Goal: Contribute content: Contribute content

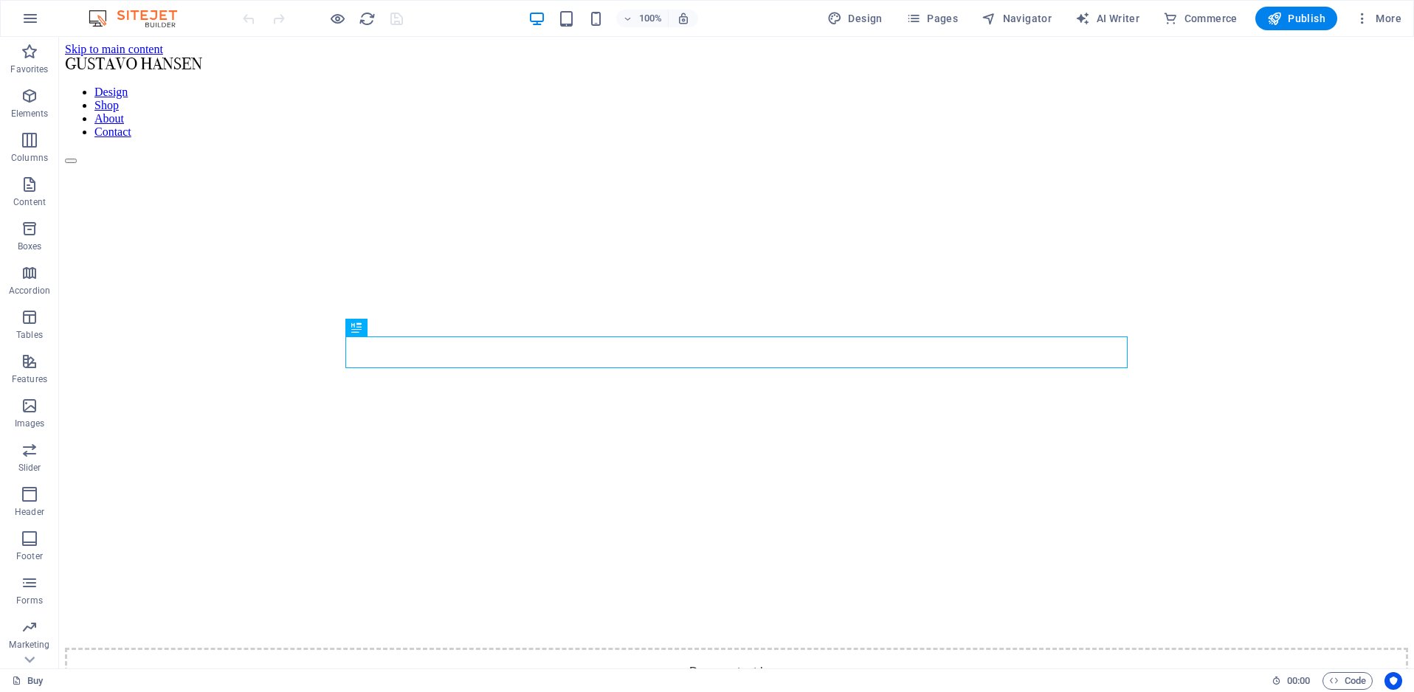
scroll to position [1254, 0]
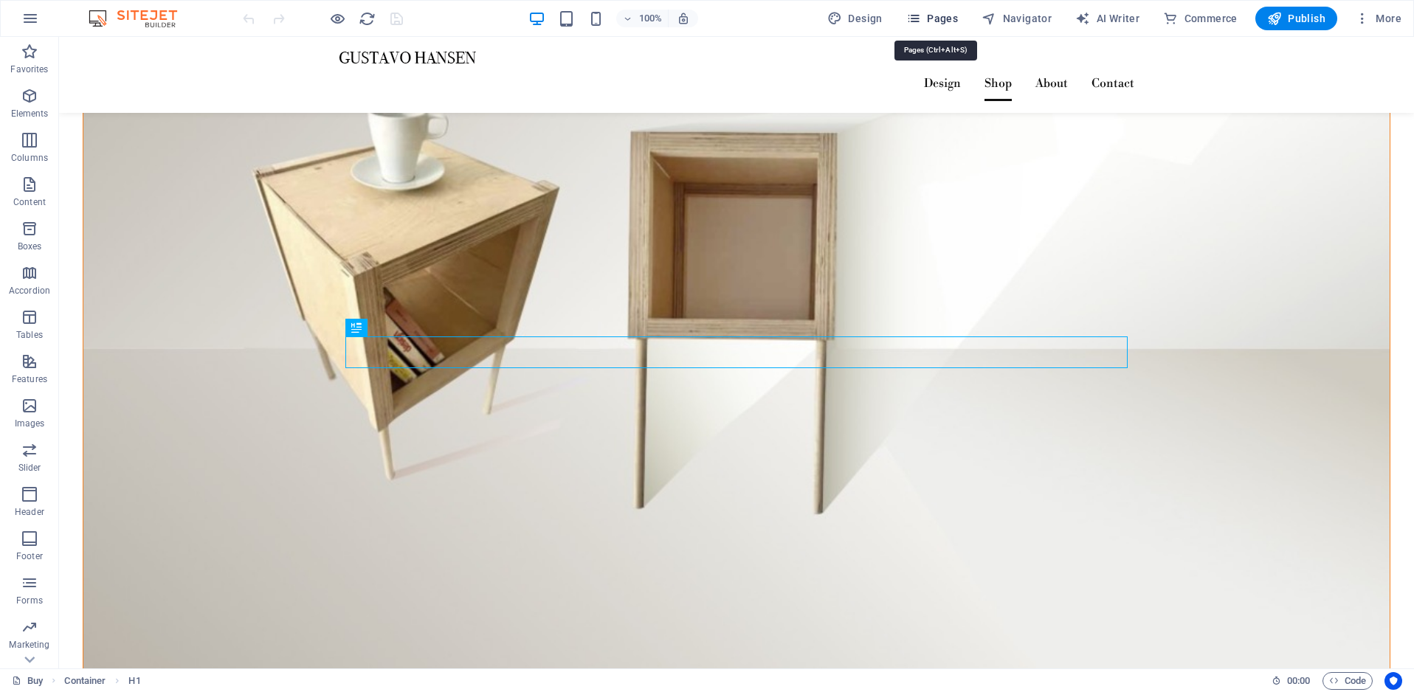
click at [954, 22] on span "Pages" at bounding box center [932, 18] width 52 height 15
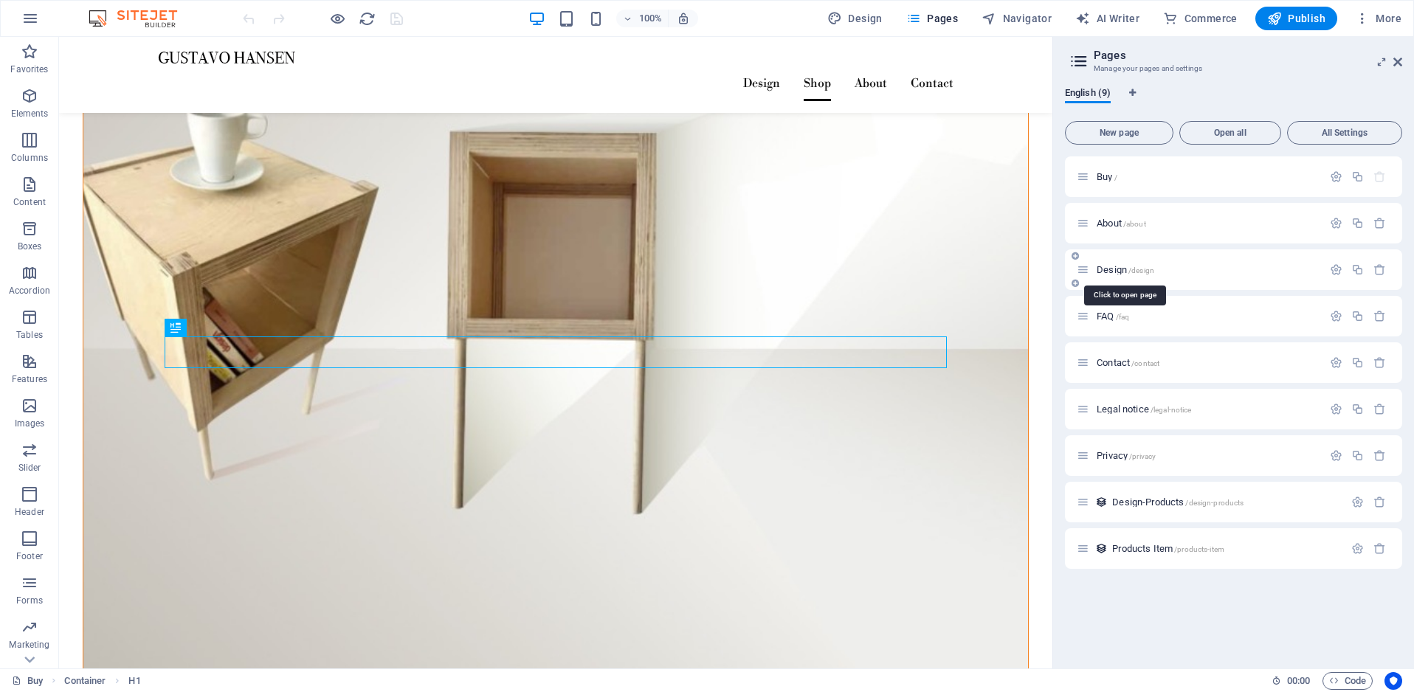
click at [1117, 266] on span "Design /design" at bounding box center [1126, 269] width 58 height 11
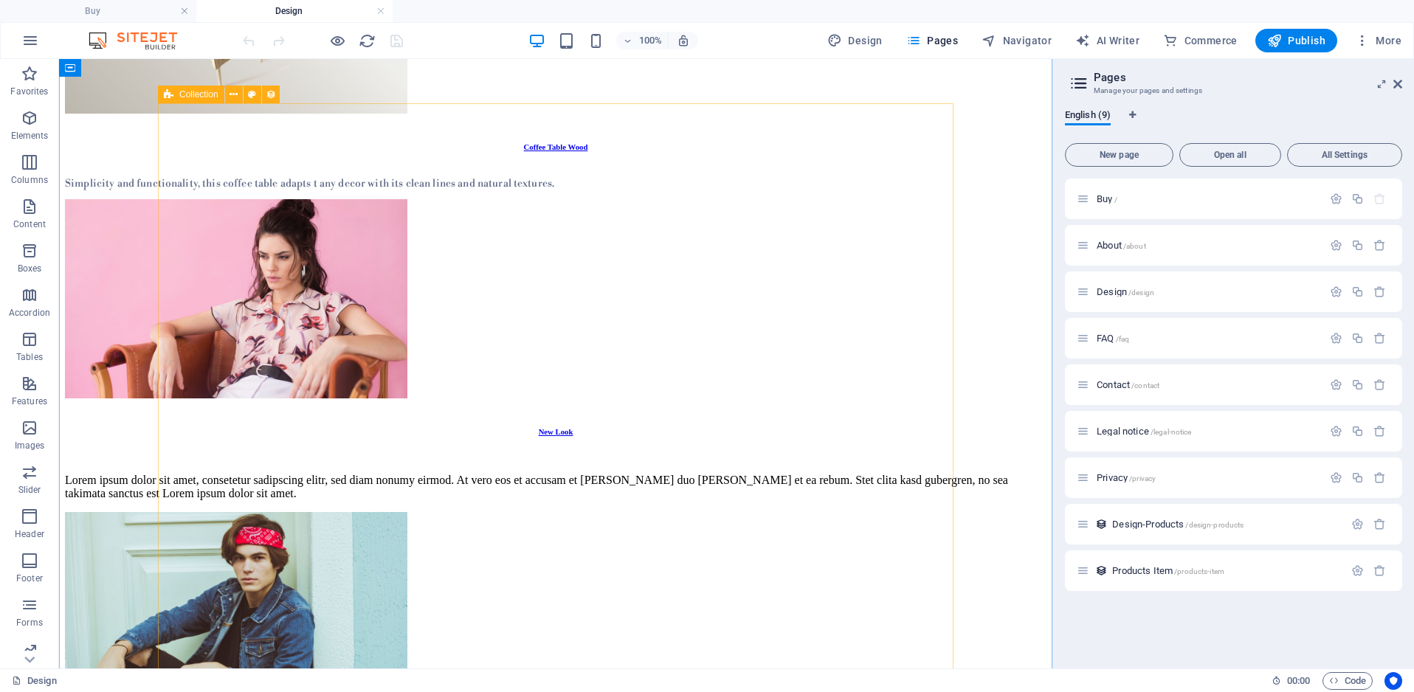
scroll to position [294, 0]
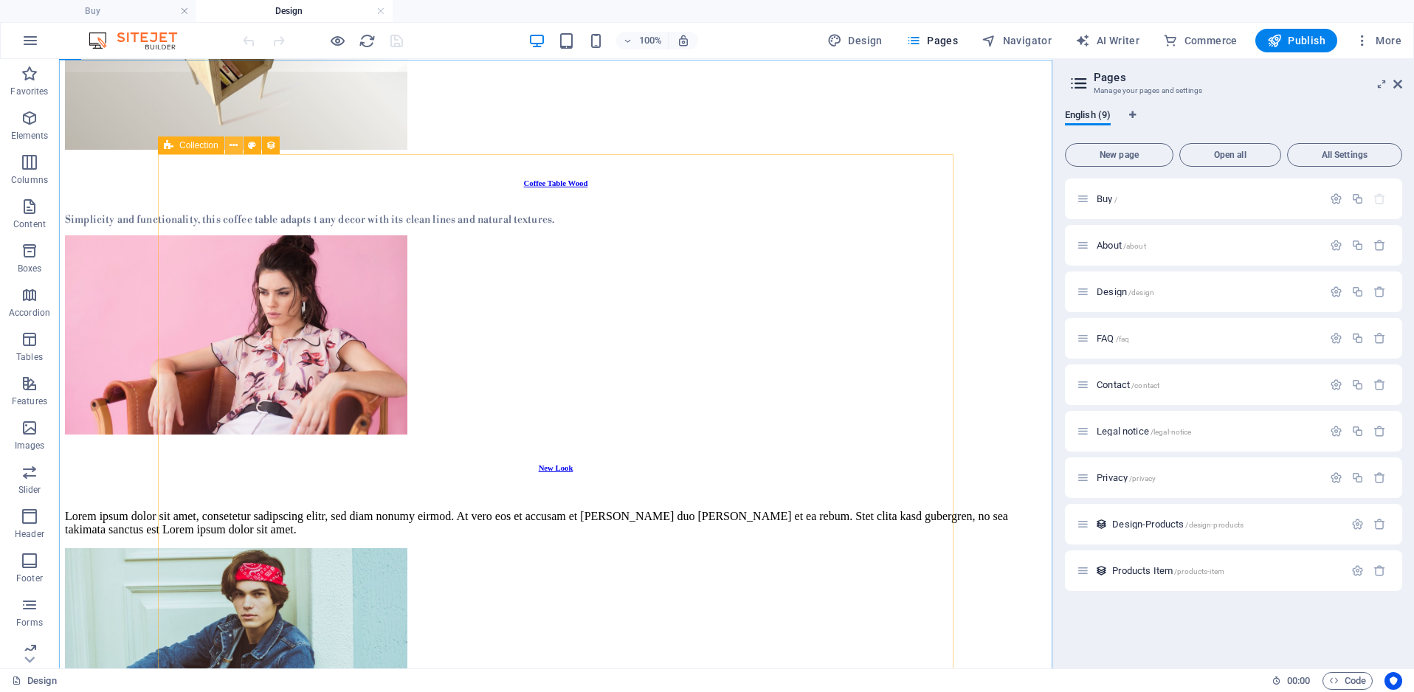
click at [235, 145] on icon at bounding box center [234, 145] width 8 height 15
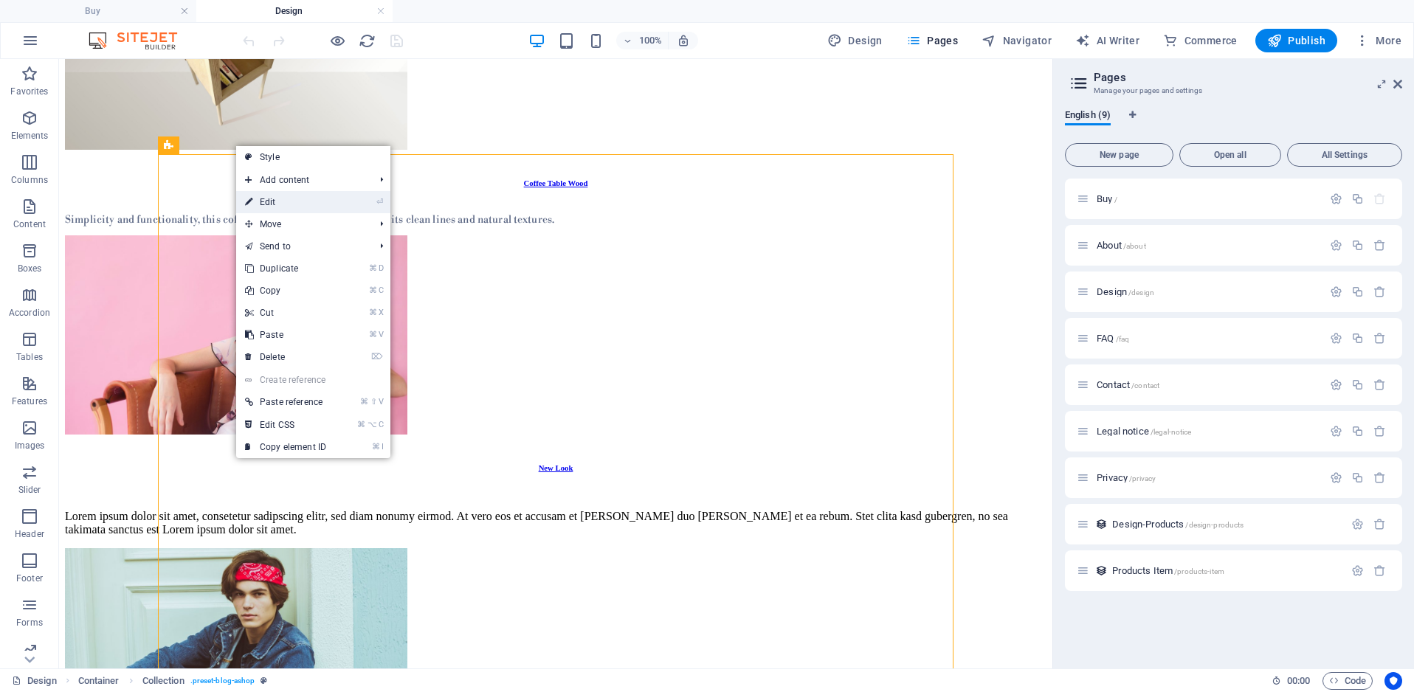
click at [265, 199] on link "⏎ Edit" at bounding box center [285, 202] width 99 height 22
select select "columns.category_ASC"
select select "columns.status"
select select "columns.publishing_date"
select select "past"
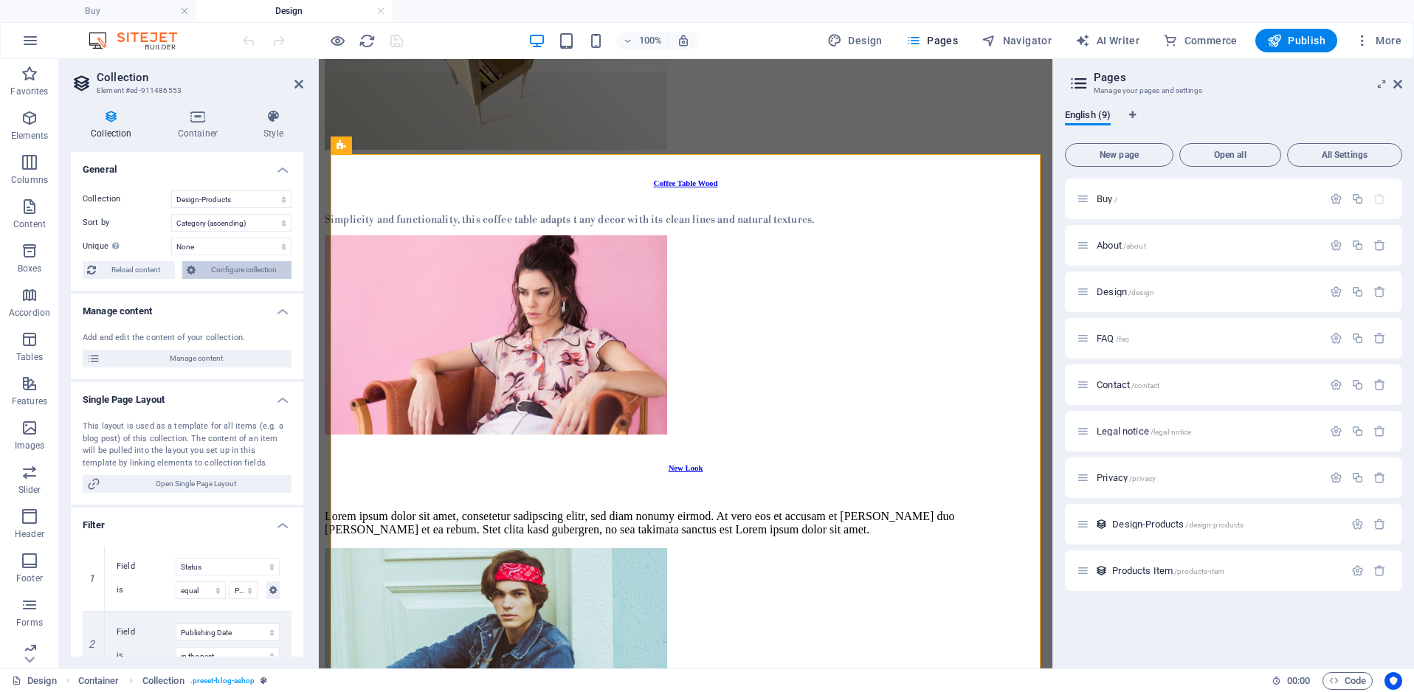
click at [246, 273] on span "Configure collection" at bounding box center [243, 270] width 87 height 18
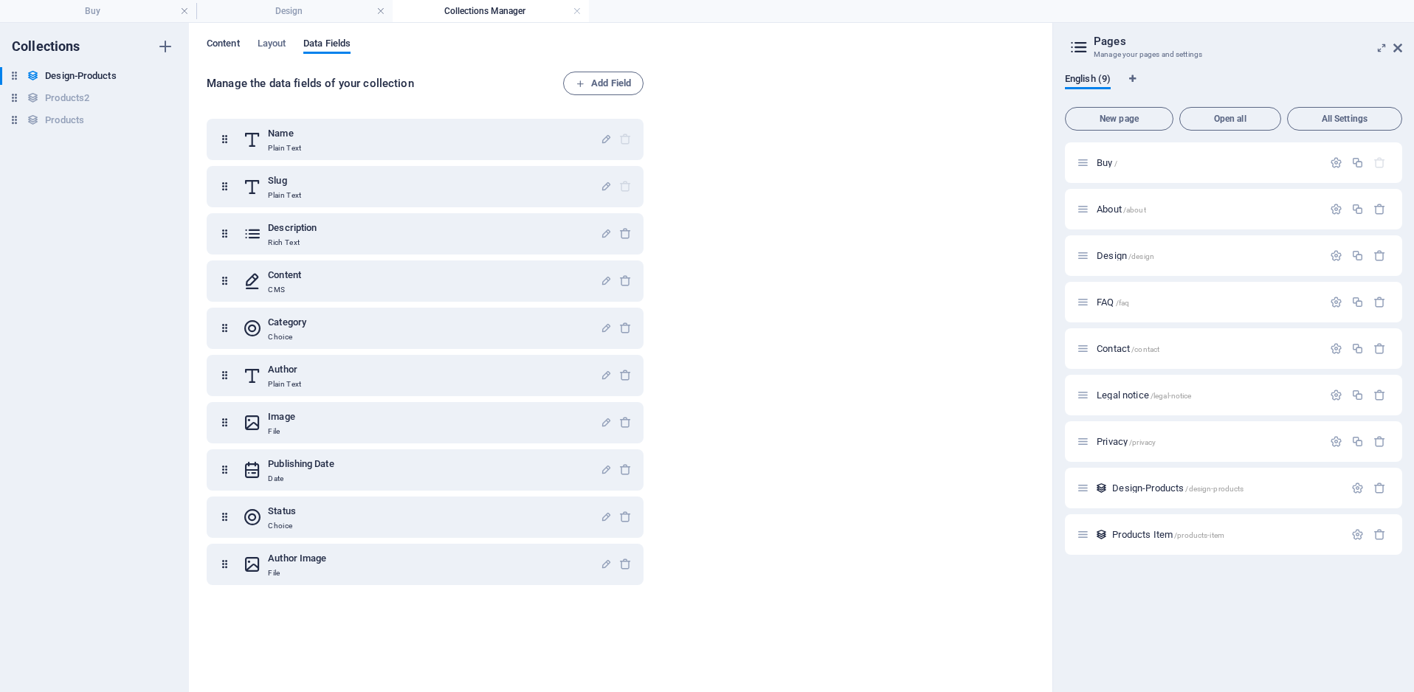
click at [235, 47] on span "Content" at bounding box center [223, 45] width 33 height 21
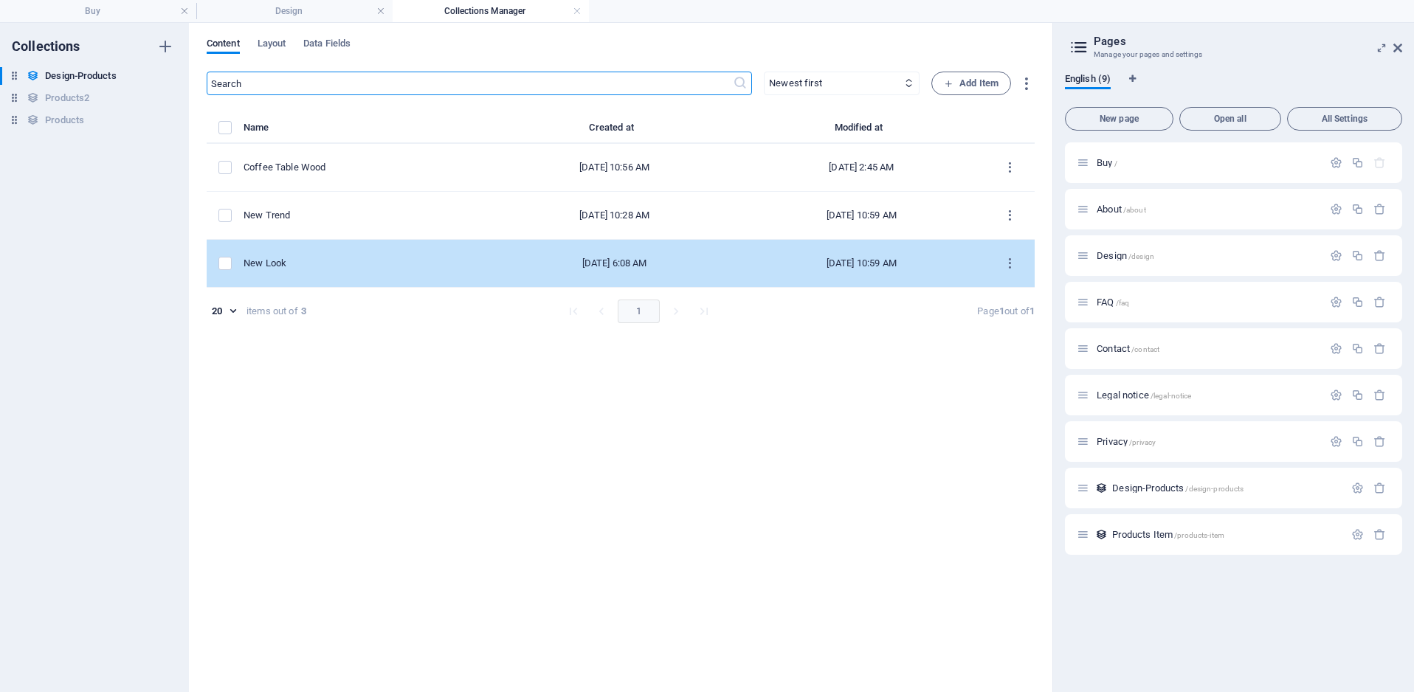
click at [328, 265] on div "New Look" at bounding box center [361, 263] width 235 height 13
select select "Fashion"
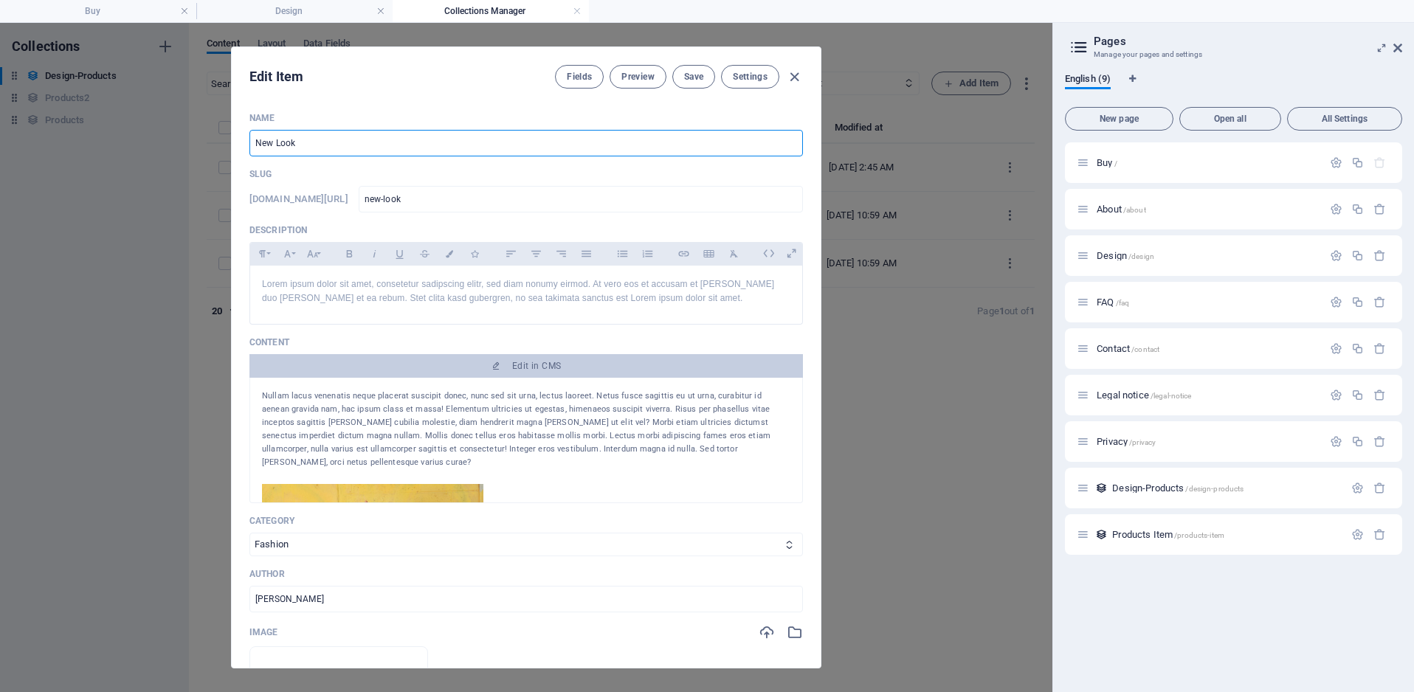
drag, startPoint x: 306, startPoint y: 144, endPoint x: 242, endPoint y: 142, distance: 64.2
click at [242, 142] on div "Name New Look ​ Slug [DOMAIN_NAME][URL] new-look ​ Description Paragraph Format…" at bounding box center [526, 384] width 589 height 568
type input "P"
type input "p"
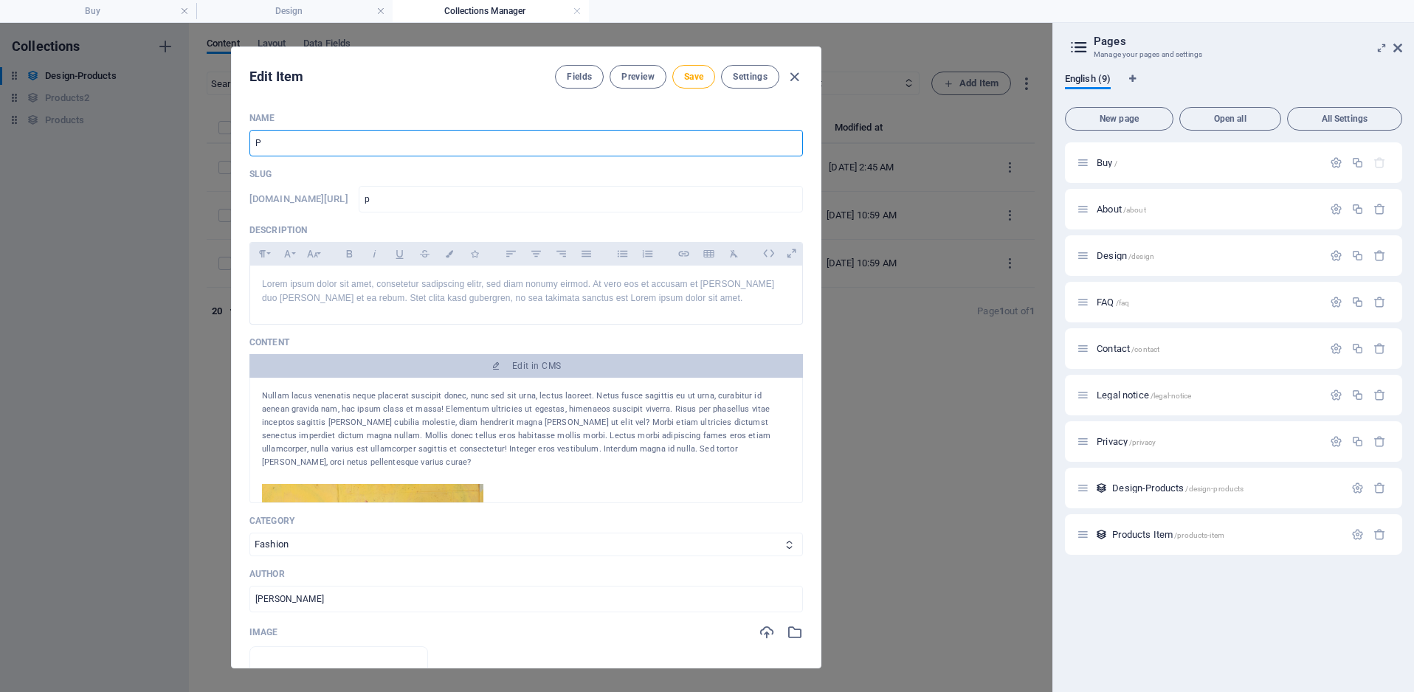
type input "Pe"
type input "pe"
type input "Pen"
type input "pen"
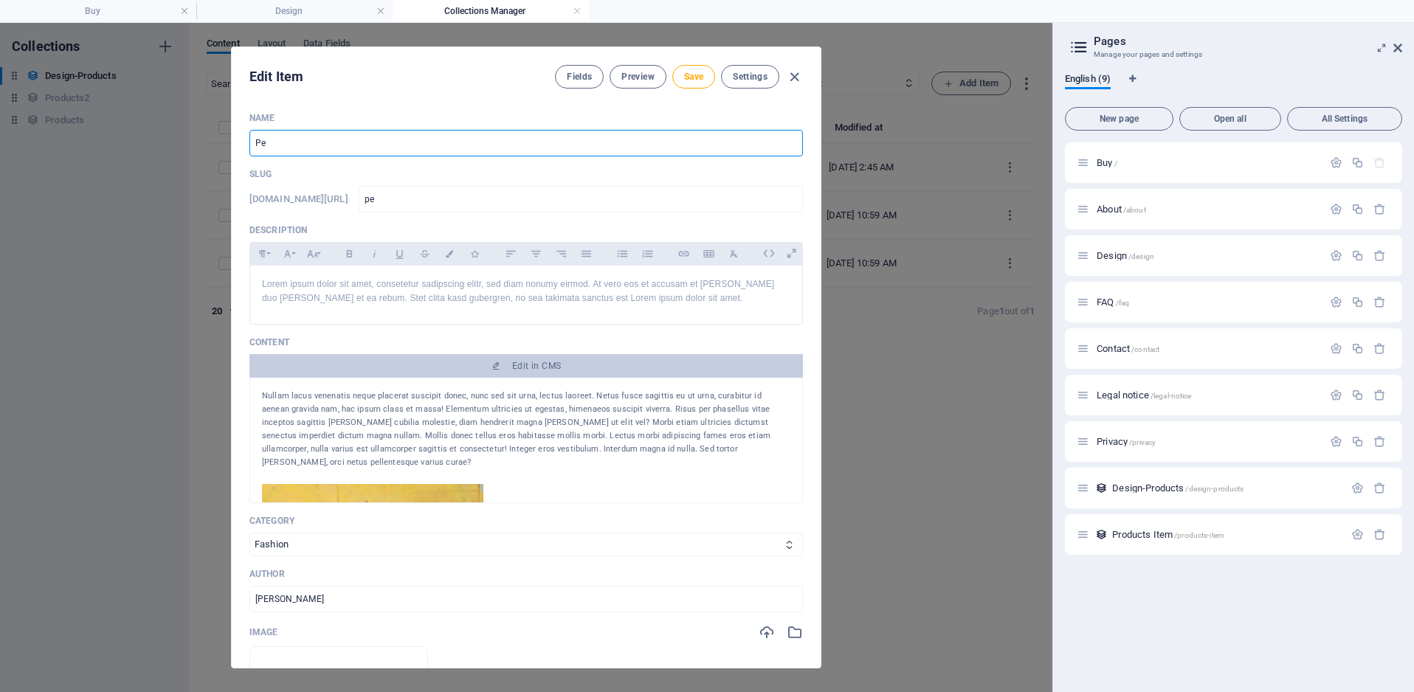
type input "pen"
type input "Pend"
type input "pend"
type input "Penda"
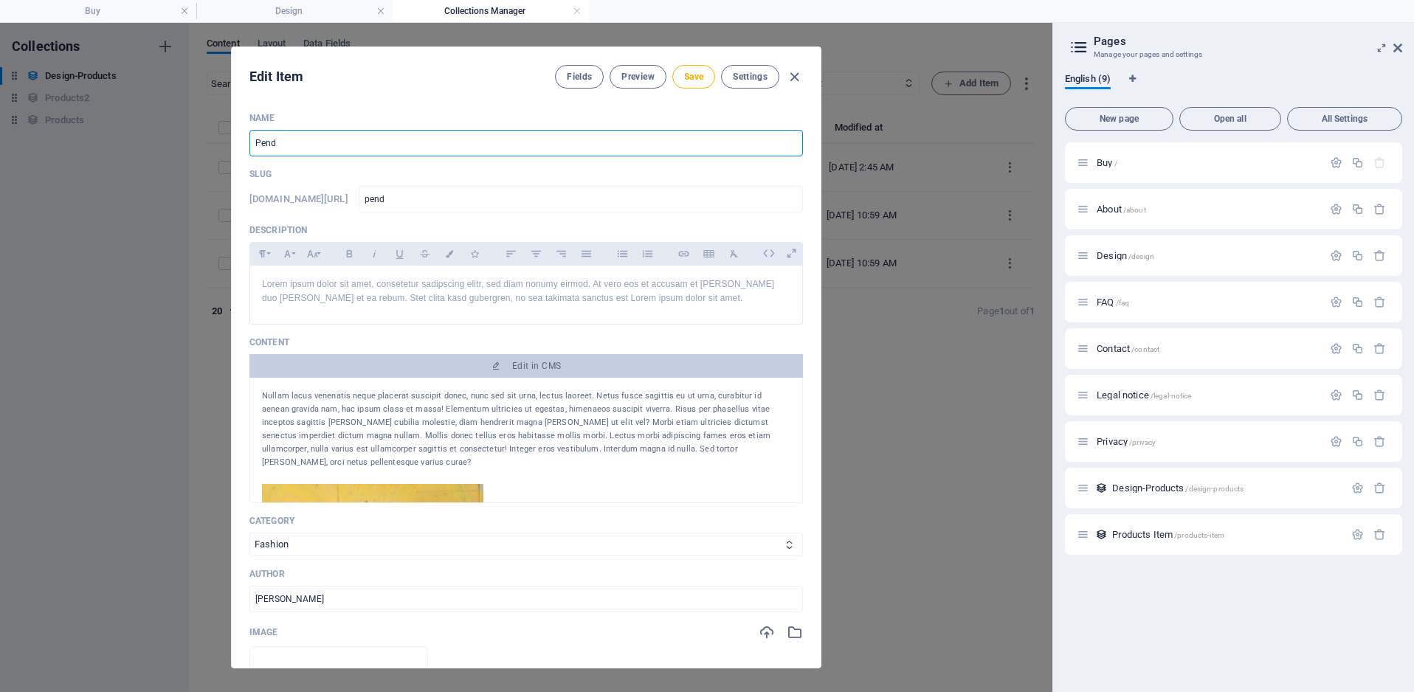
type input "penda"
type input "Pendan"
type input "pendan"
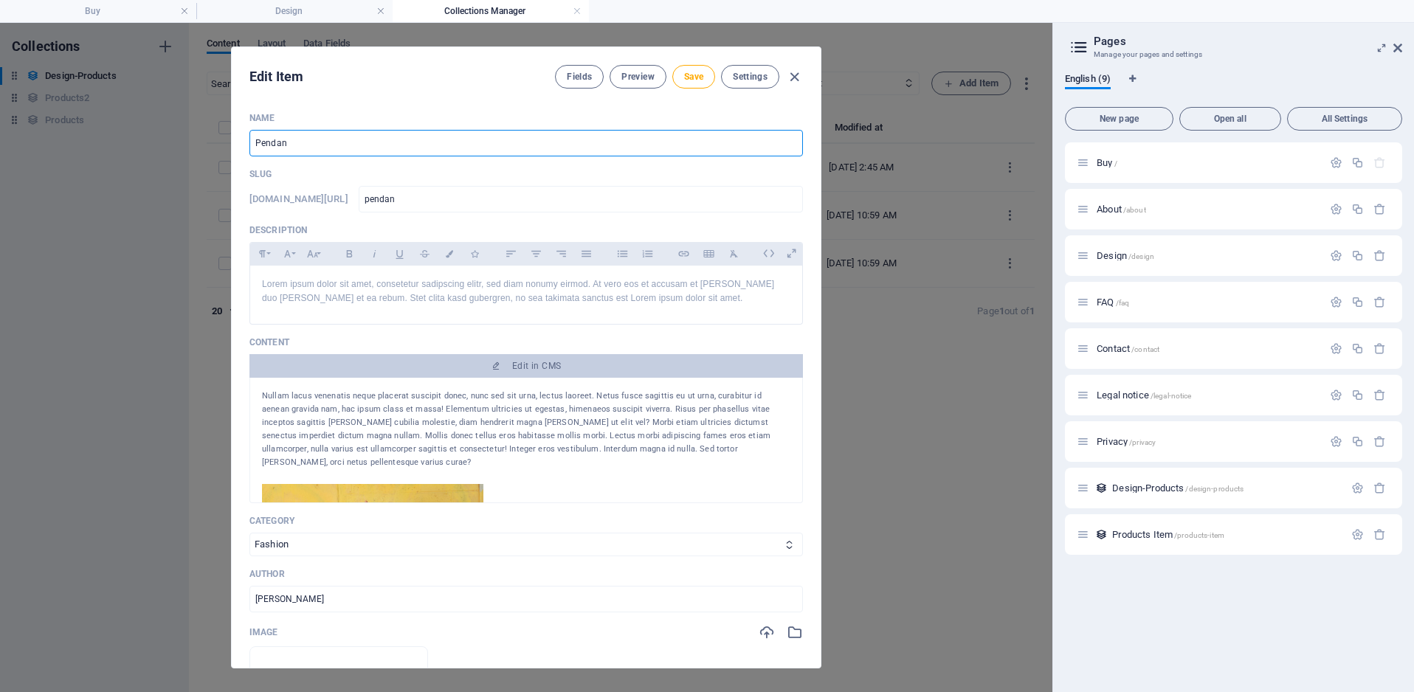
type input "Pendant"
type input "pendant"
type input "Pendant L"
type input "pendant-l"
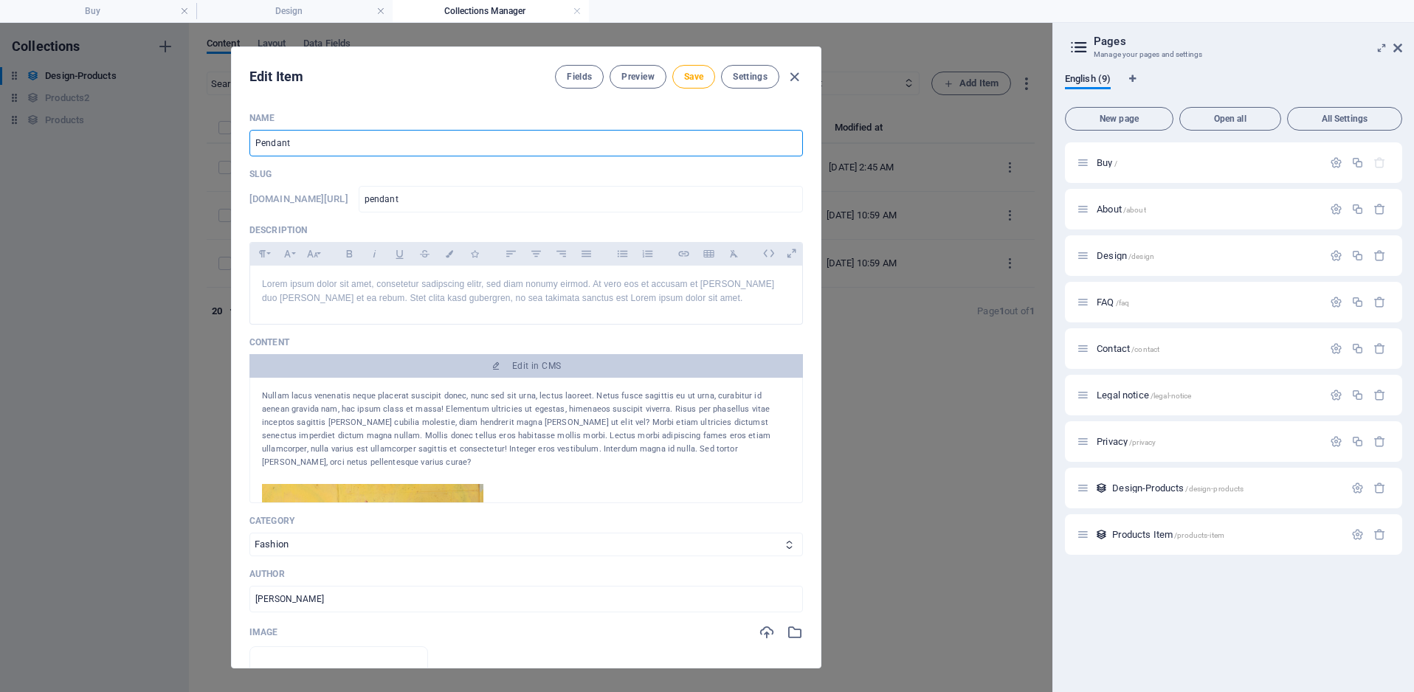
type input "pendant-l"
type input "Pendant Li"
type input "pendant-li"
type input "Pendant Lig"
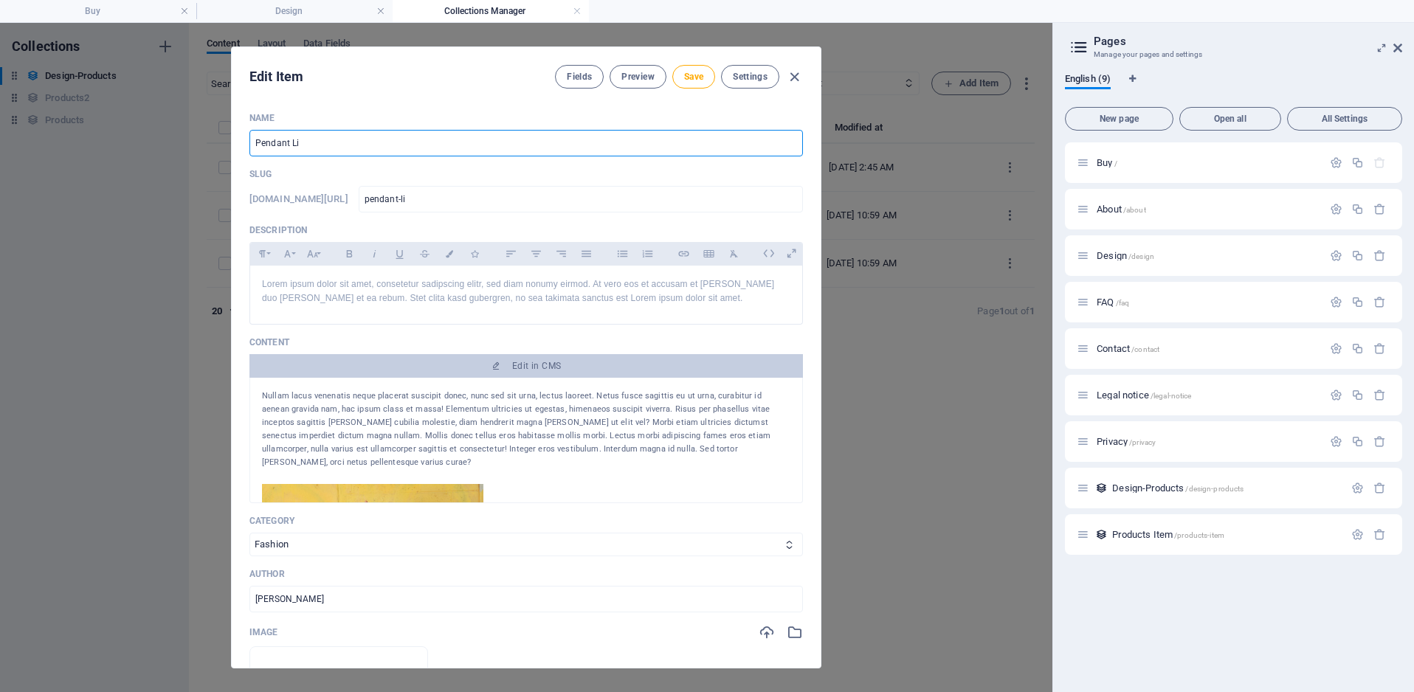
type input "pendant-lig"
type input "Pendant Ligh"
type input "pendant-ligh"
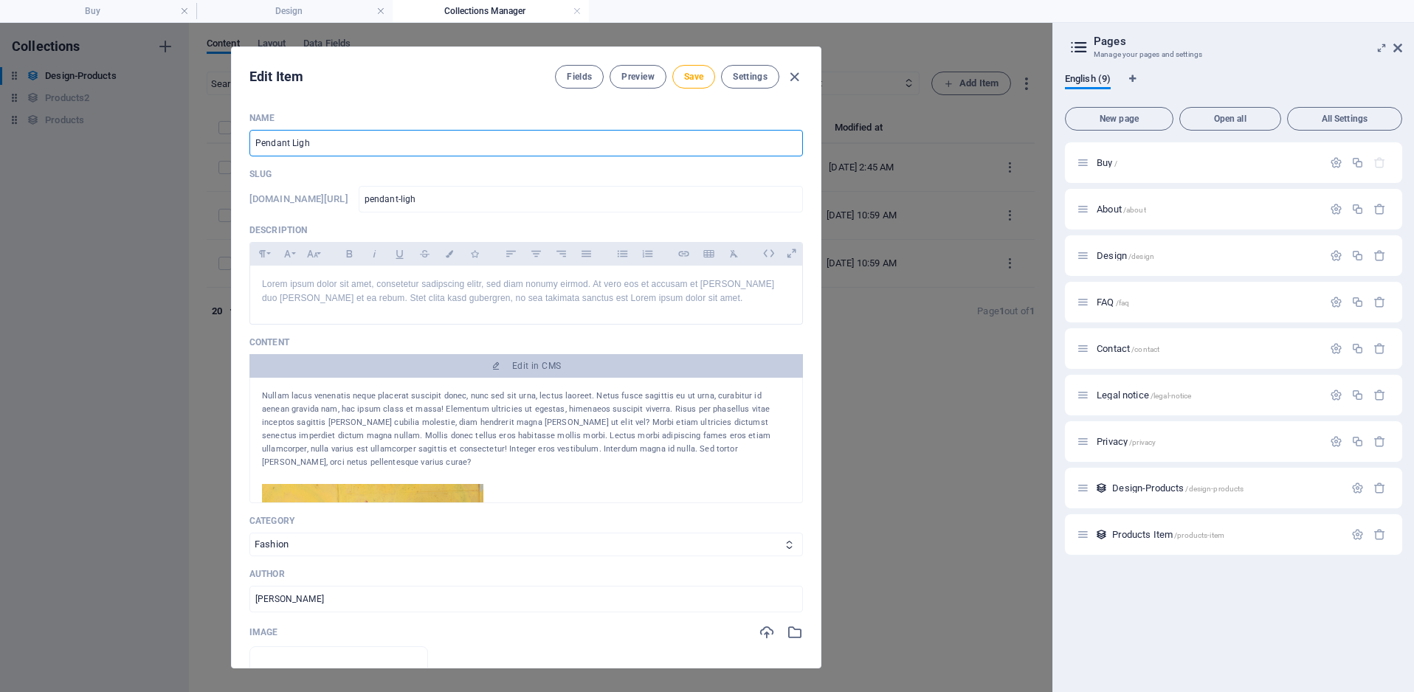
type input "Pendant Light"
type input "pendant-light"
type input "Pendant Lightl"
type input "pendant-lightl"
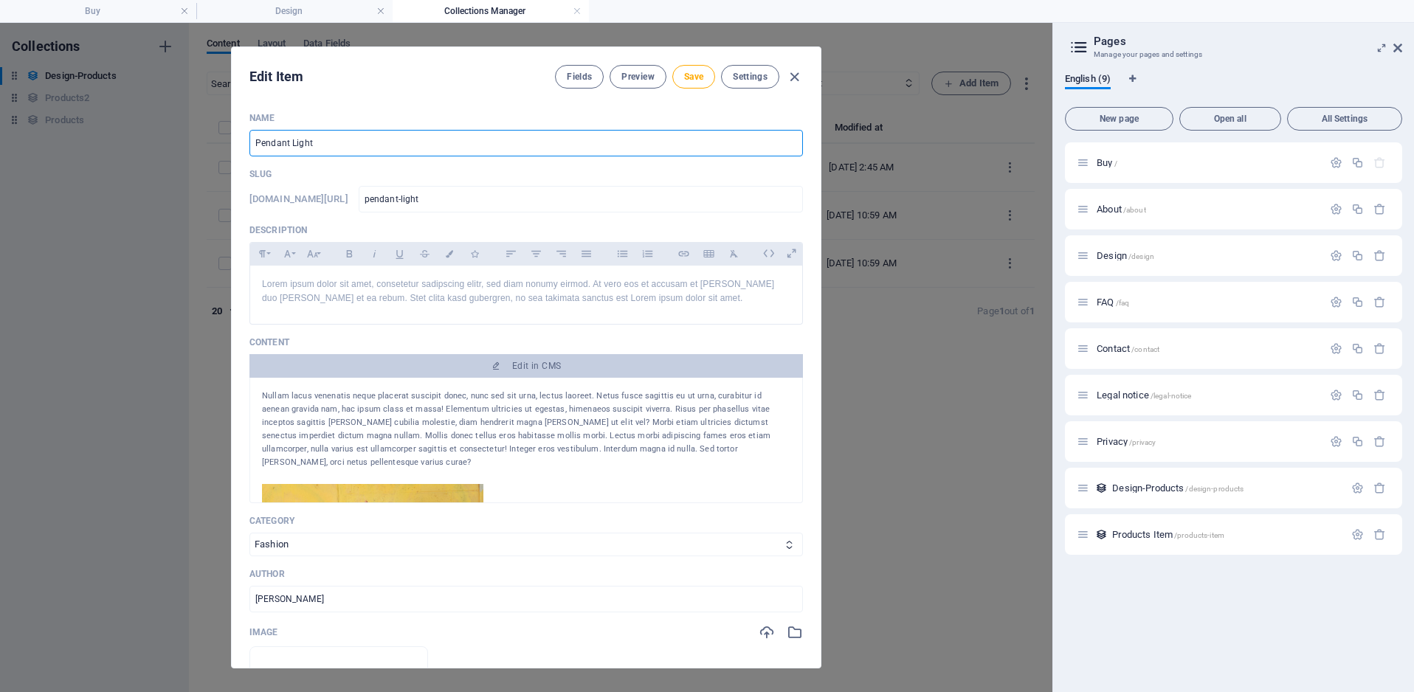
type input "pendant-lightl"
type input "Pendant Light"
type input "pendant-light"
type input "Pendant Lighti"
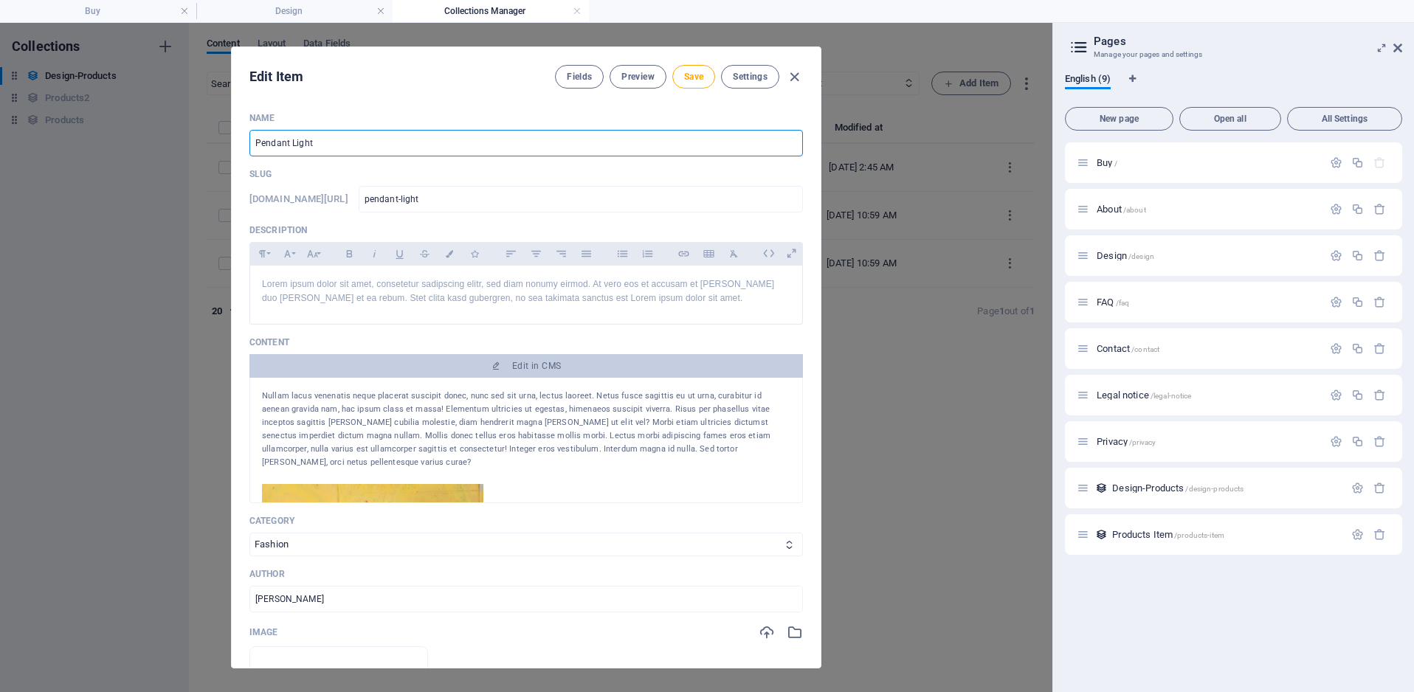
type input "pendant-lighti"
type input "Pendant Lightin"
type input "pendant-lightin"
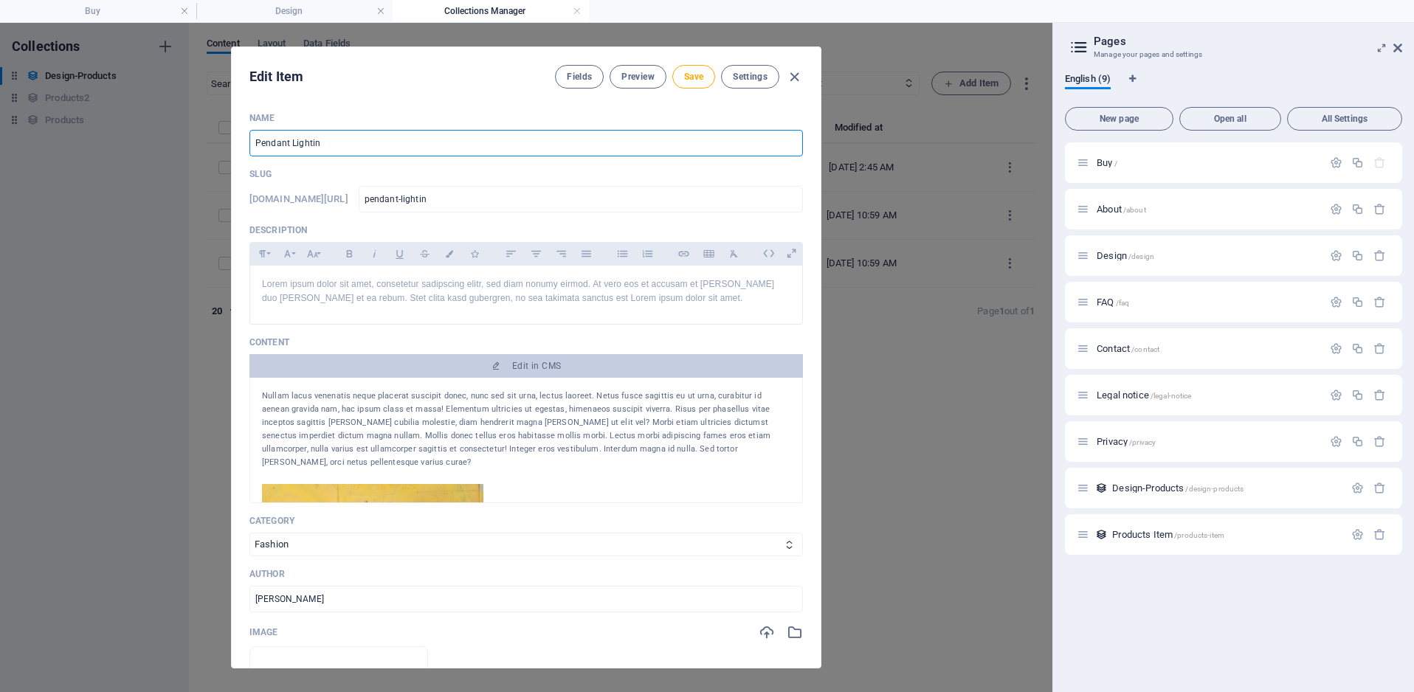
type input "Pendant Lighting"
type input "pendant-lighting"
type input "Pendant Lighting"
click at [513, 200] on input "pendant-lighting" at bounding box center [581, 199] width 444 height 27
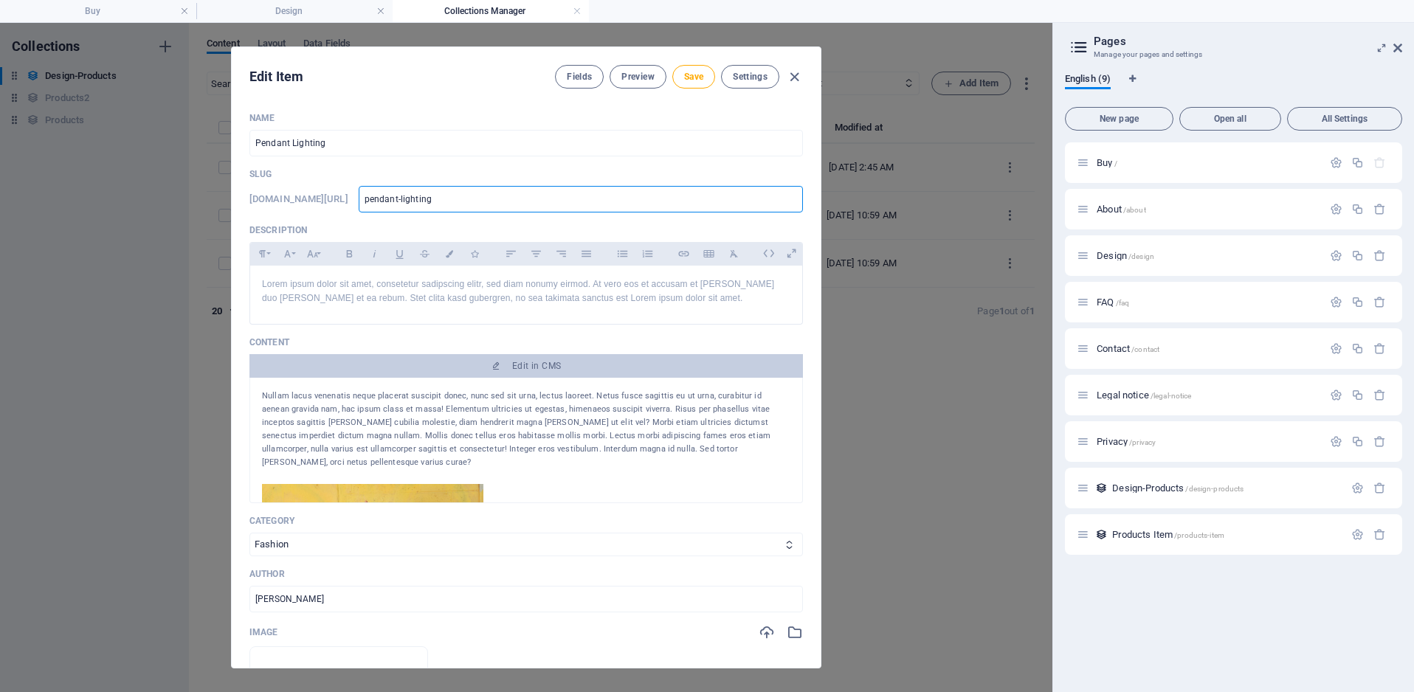
type input "pendant-lighting-1"
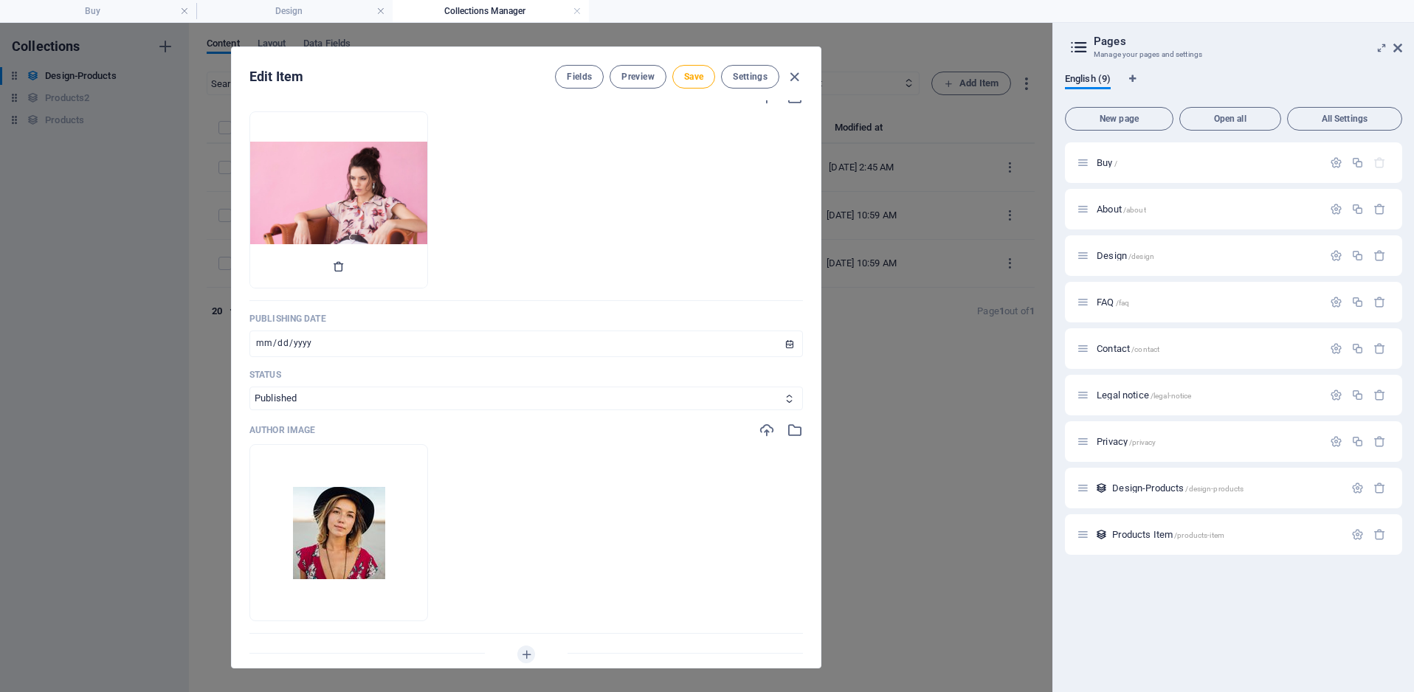
scroll to position [534, 0]
click at [345, 266] on icon "button" at bounding box center [339, 268] width 12 height 12
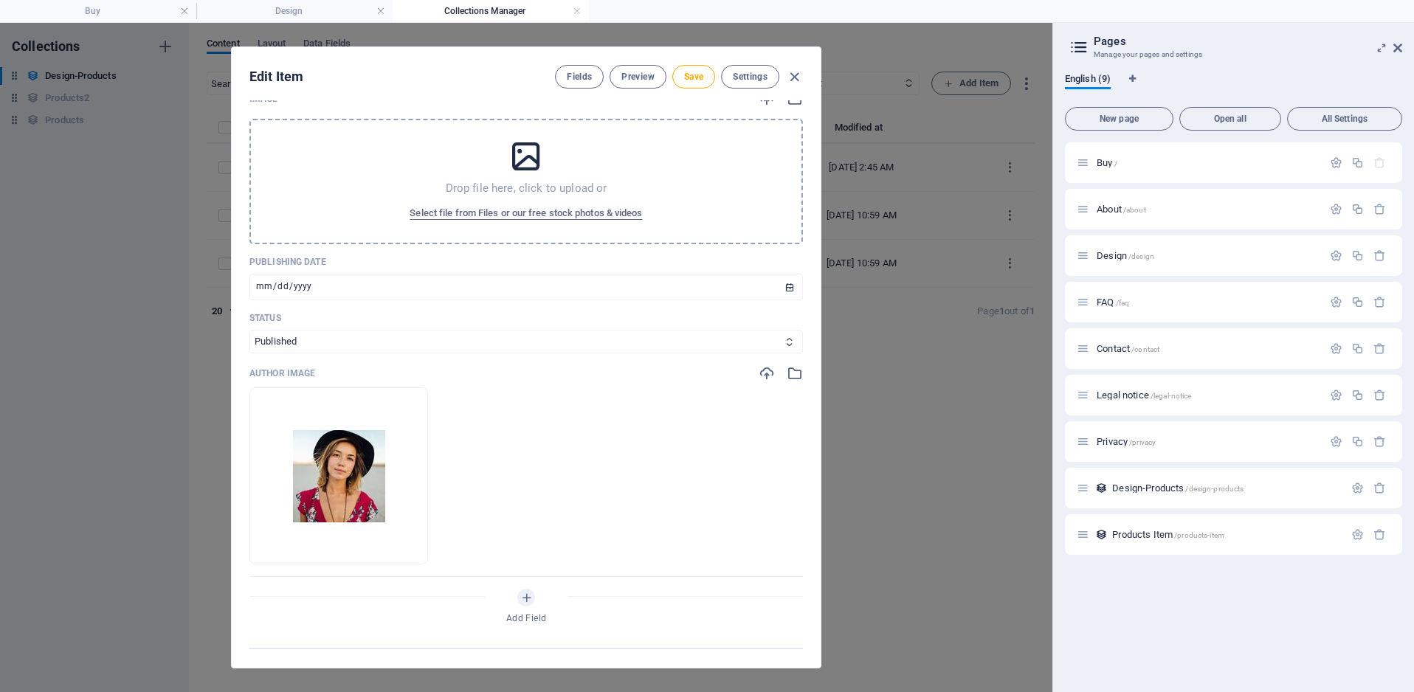
click at [523, 183] on p "Drop file here, click to upload or" at bounding box center [527, 188] width 162 height 15
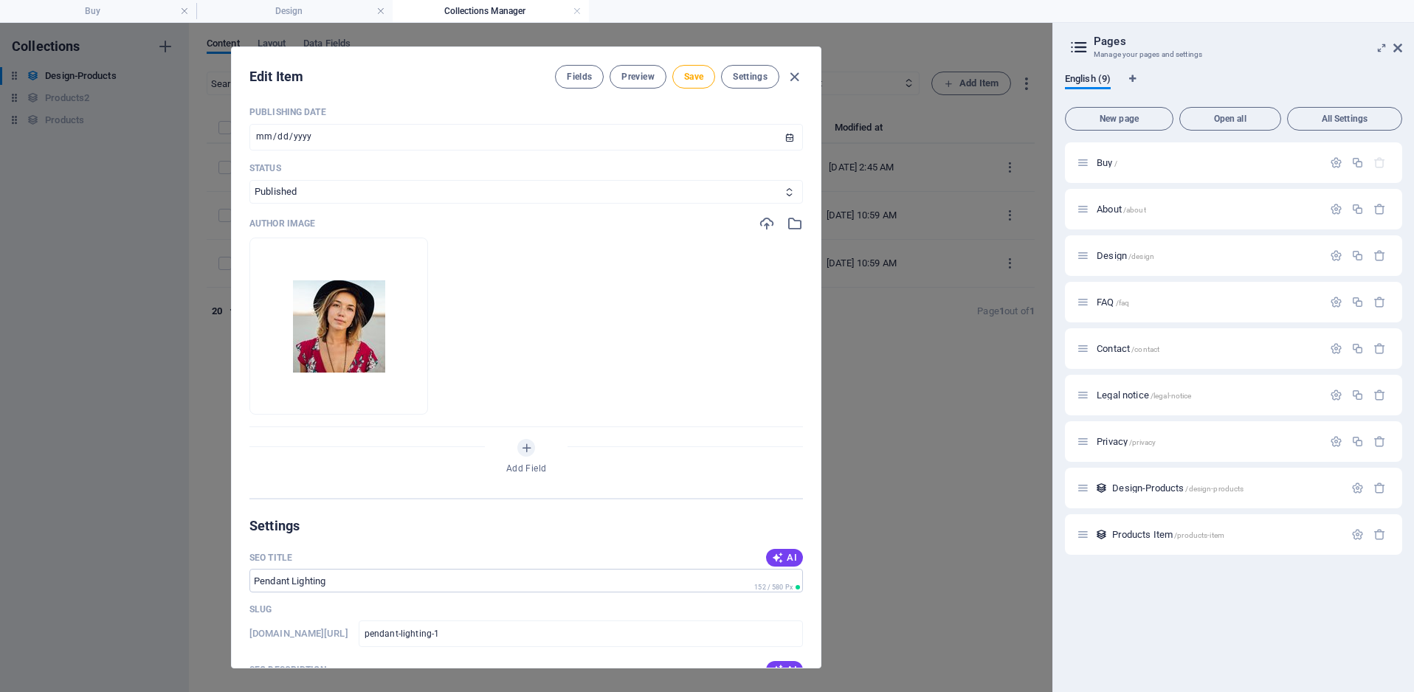
scroll to position [716, 0]
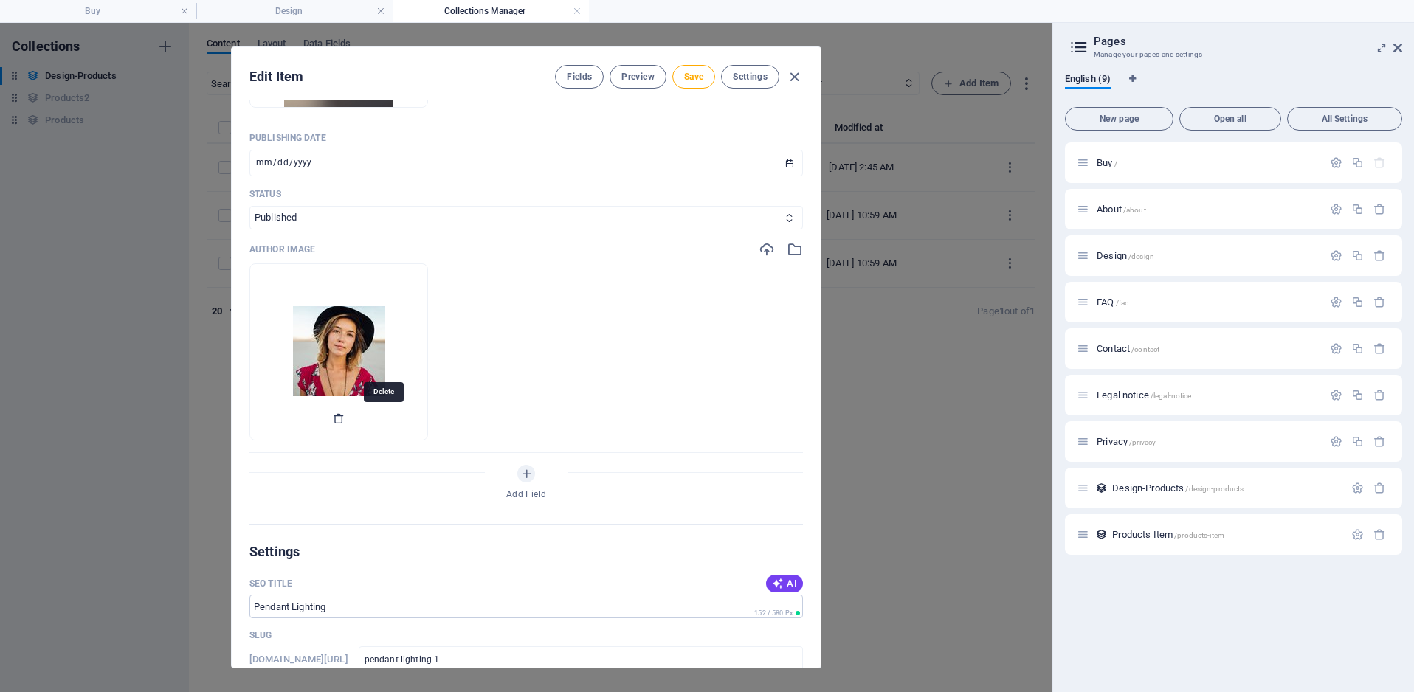
click at [345, 421] on icon "button" at bounding box center [339, 419] width 12 height 12
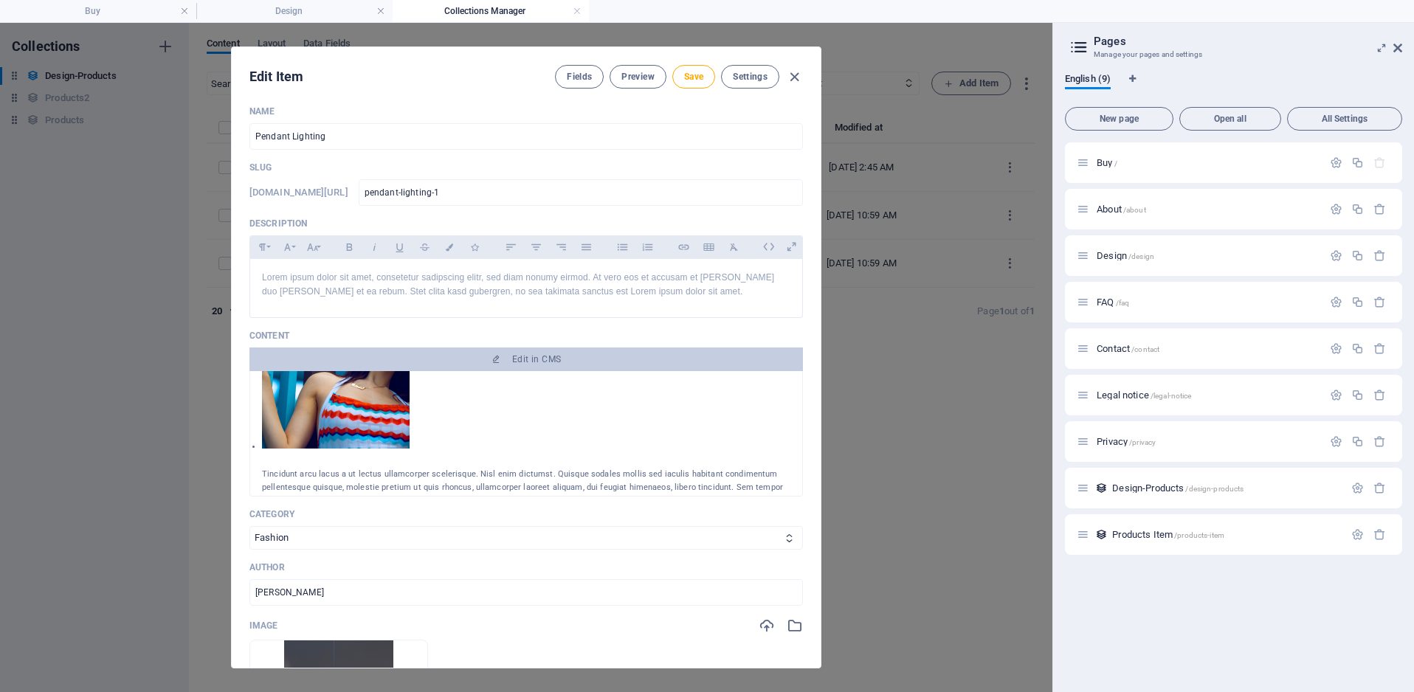
scroll to position [0, 0]
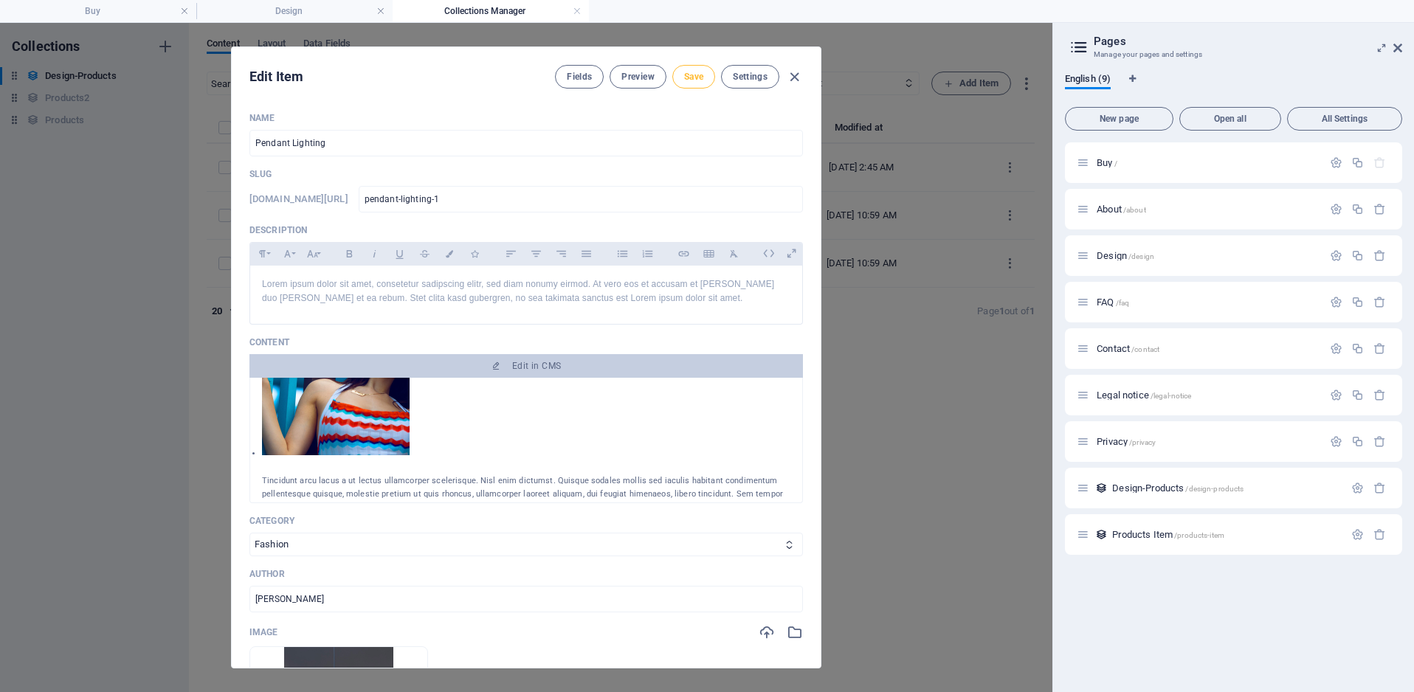
click at [701, 80] on span "Save" at bounding box center [693, 77] width 19 height 12
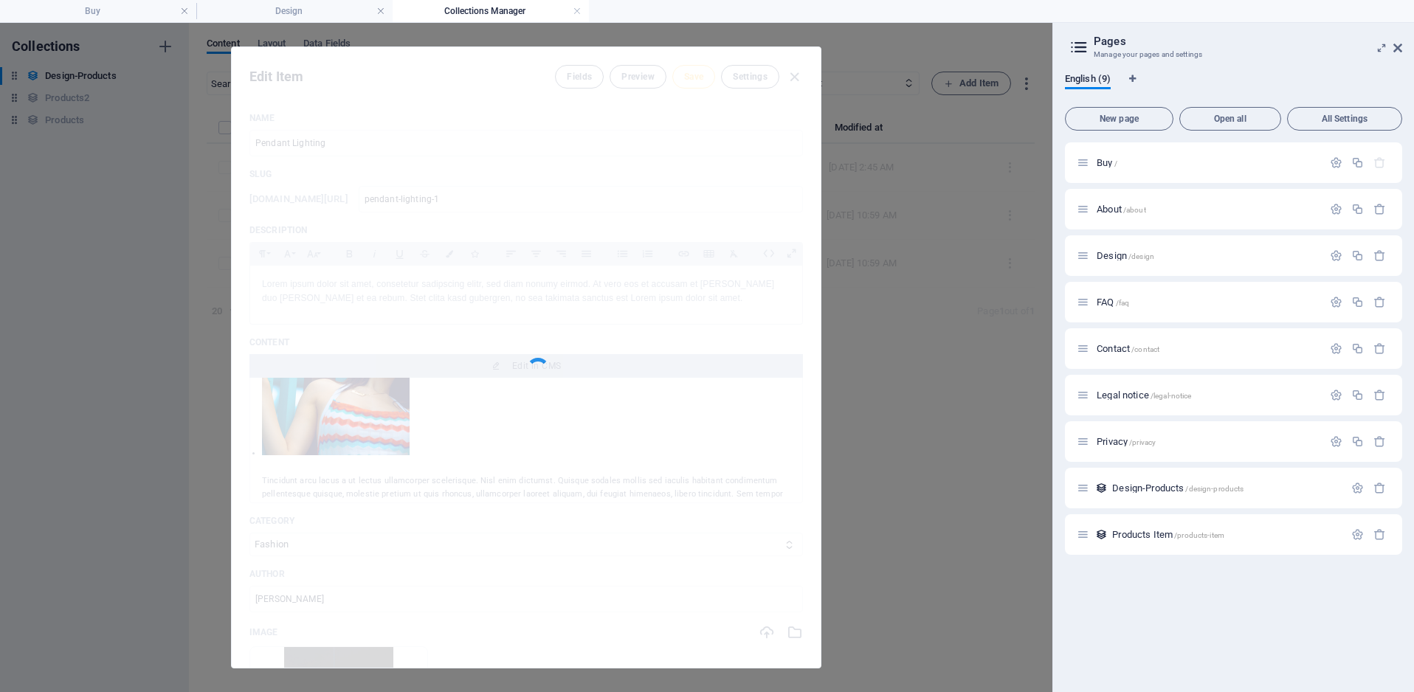
type input "pendant-lighting-1"
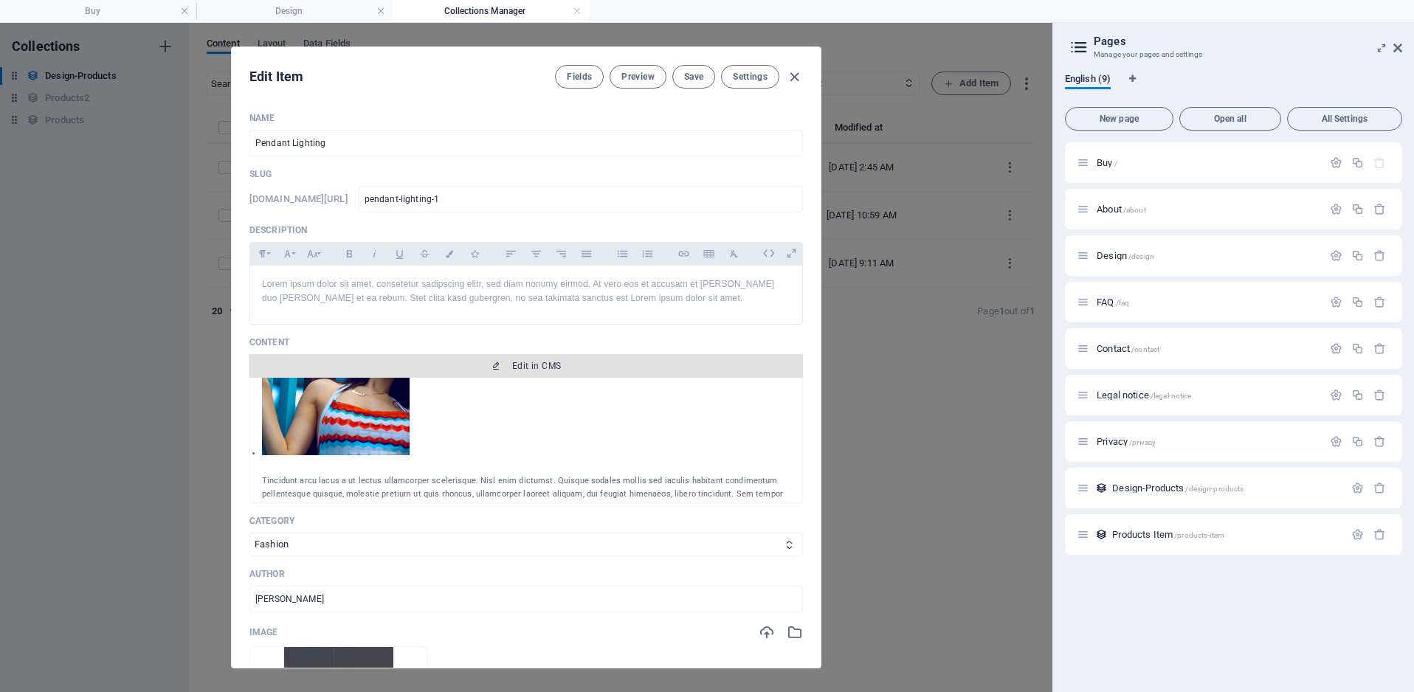
click at [554, 369] on span "Edit in CMS" at bounding box center [536, 366] width 49 height 12
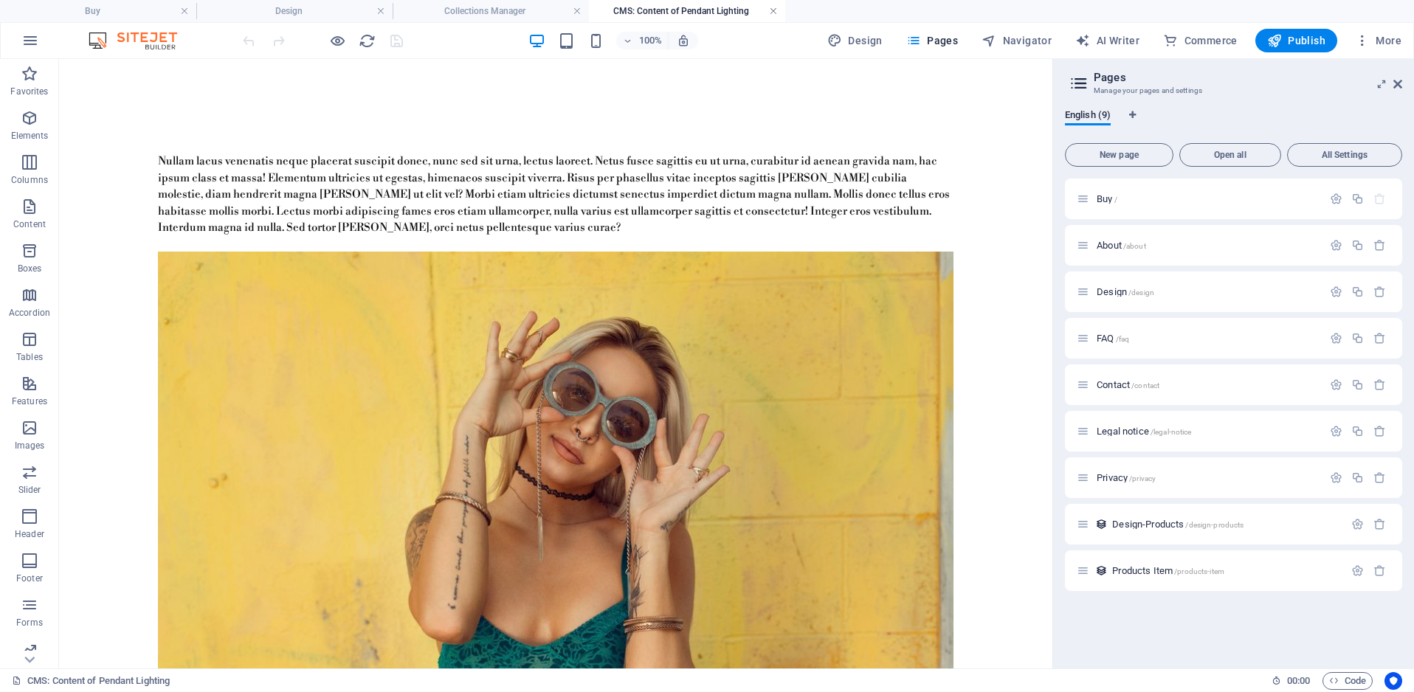
click at [773, 10] on link at bounding box center [773, 11] width 9 height 14
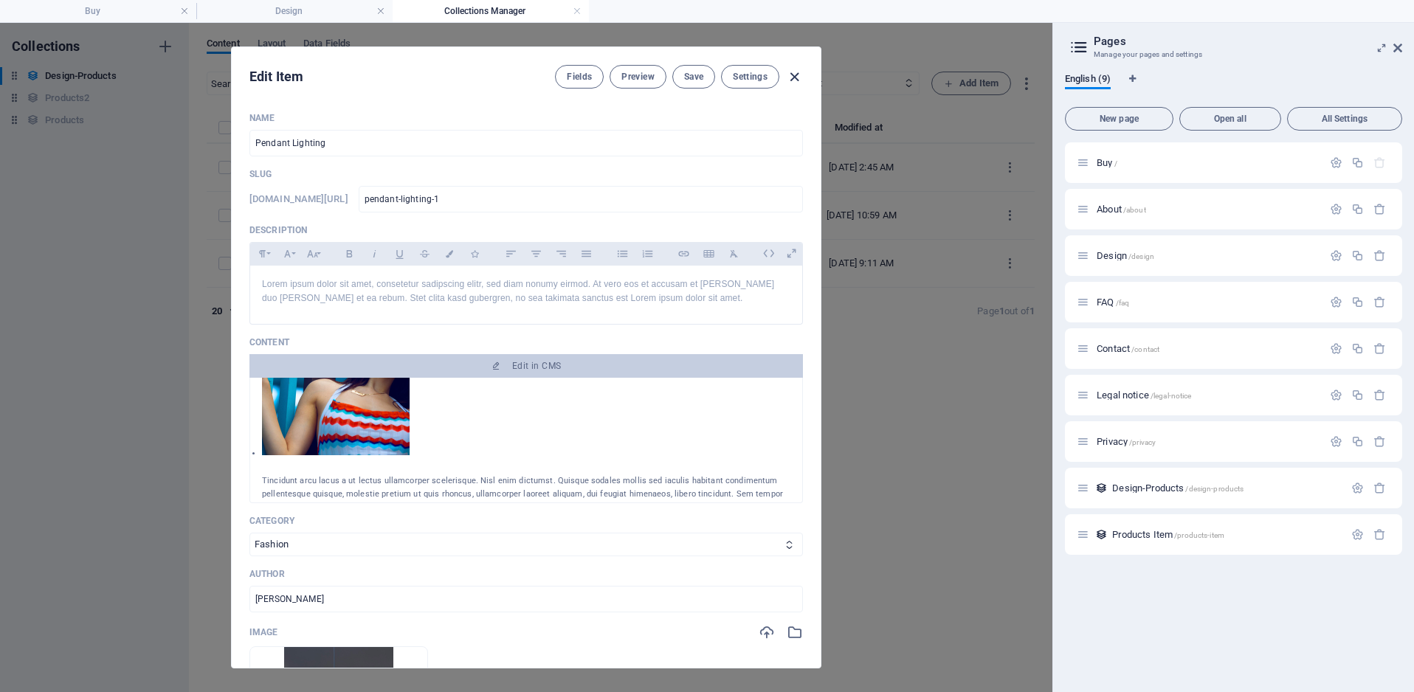
click at [798, 75] on icon "button" at bounding box center [794, 77] width 17 height 17
type input "pendant-lighting"
type input "[DATE]"
type input "pendant-lighting"
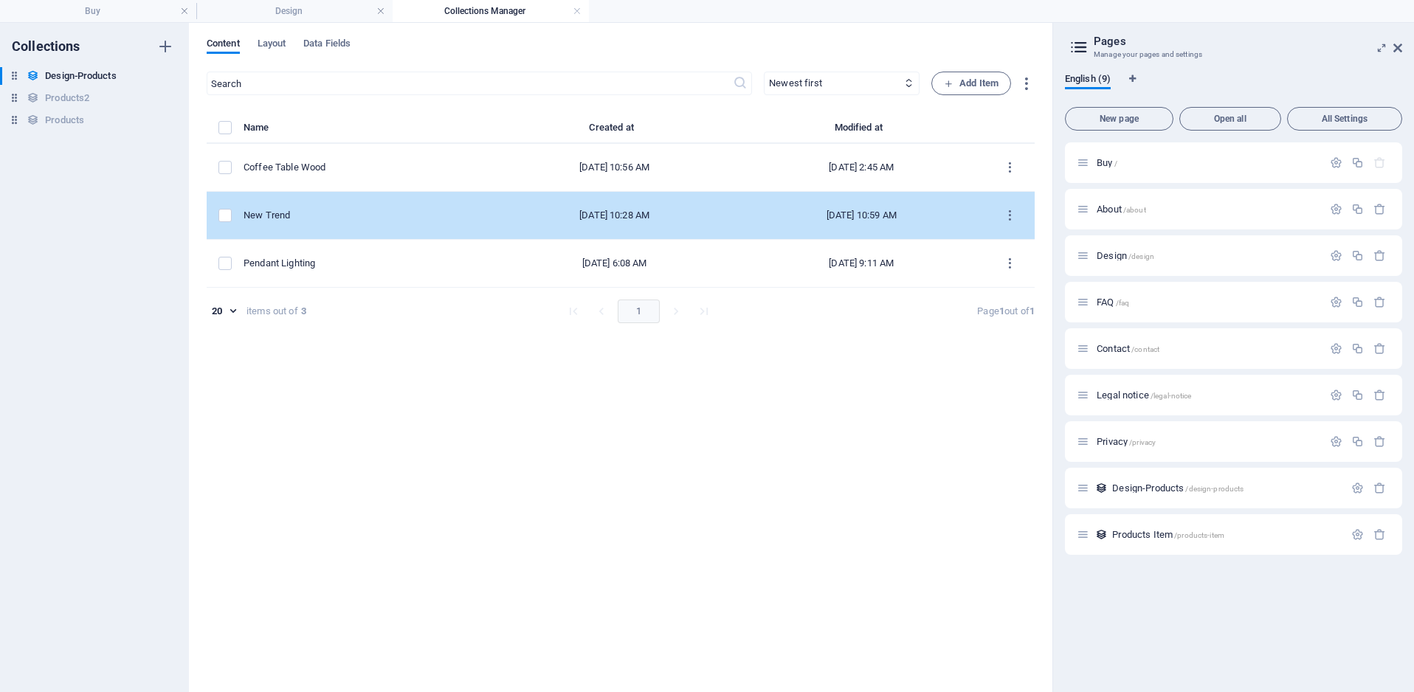
click at [323, 214] on div "New Trend" at bounding box center [361, 215] width 235 height 13
select select "Fashion"
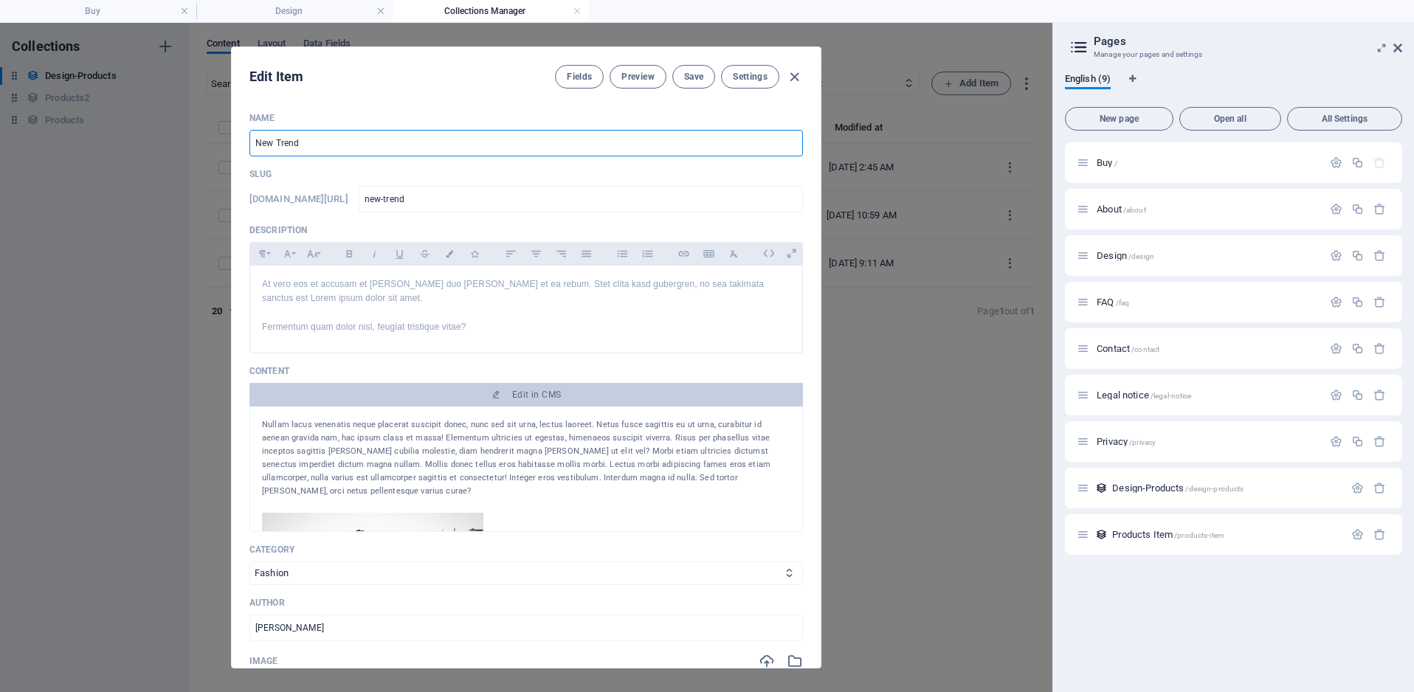
drag, startPoint x: 320, startPoint y: 142, endPoint x: 226, endPoint y: 141, distance: 94.5
click at [226, 141] on div "Edit Item Fields Preview Save Settings Name New Trend ​ Slug [DOMAIN_NAME][URL]…" at bounding box center [526, 357] width 1052 height 669
type input "F"
type input "f"
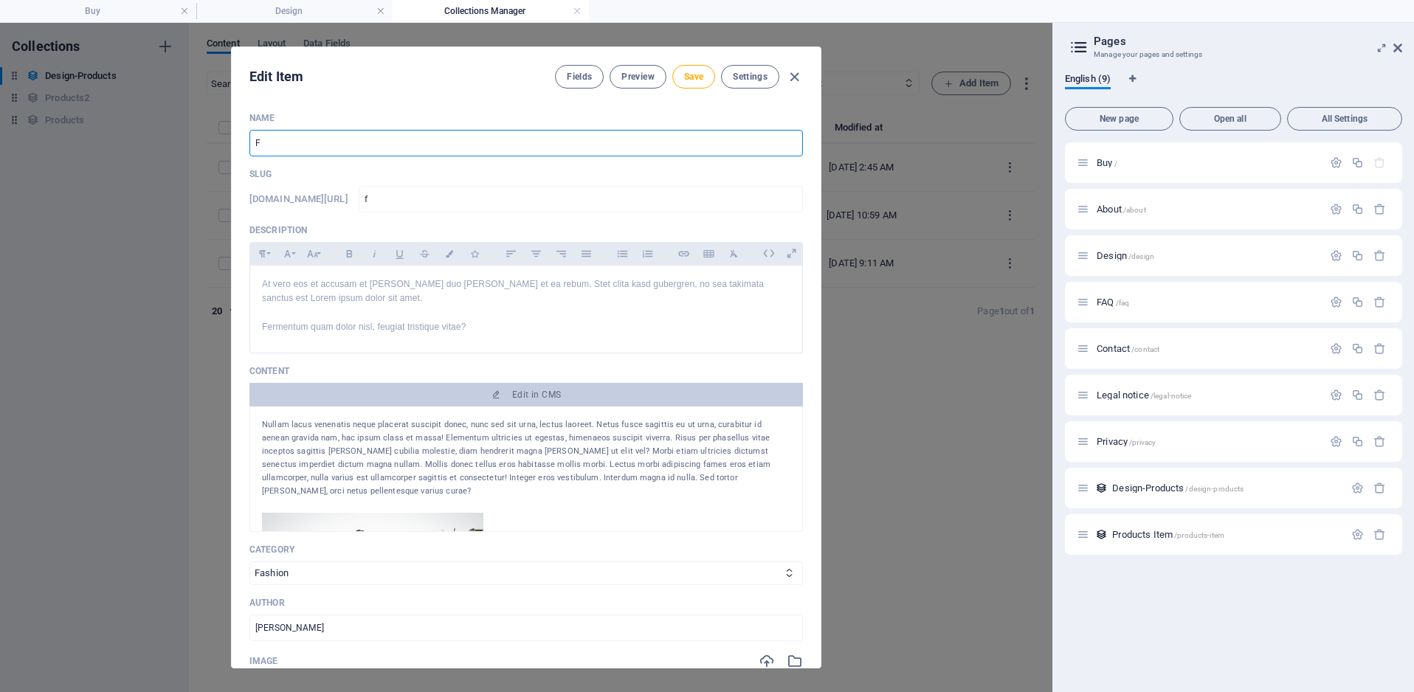
type input "Fr"
type input "fr"
type input "Fra"
type input "fra"
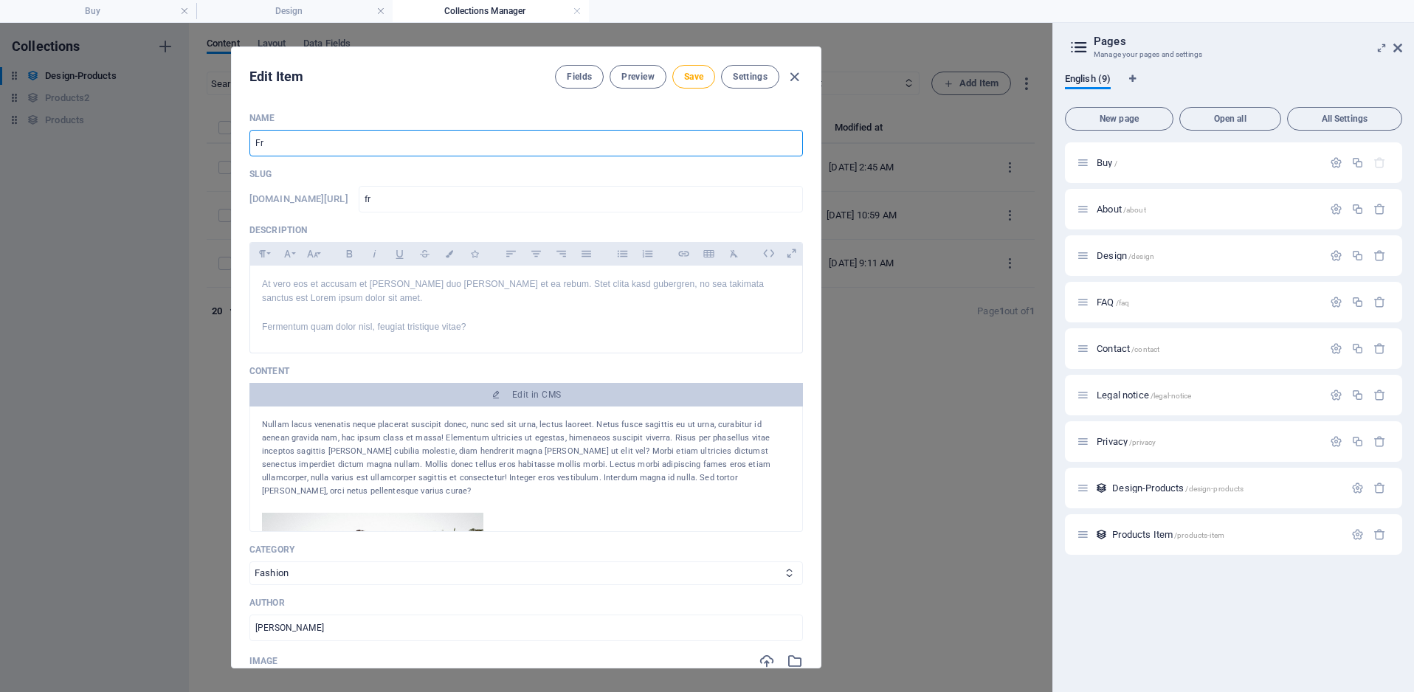
type input "fra"
type input "Fram"
type input "fram"
type input "Frame"
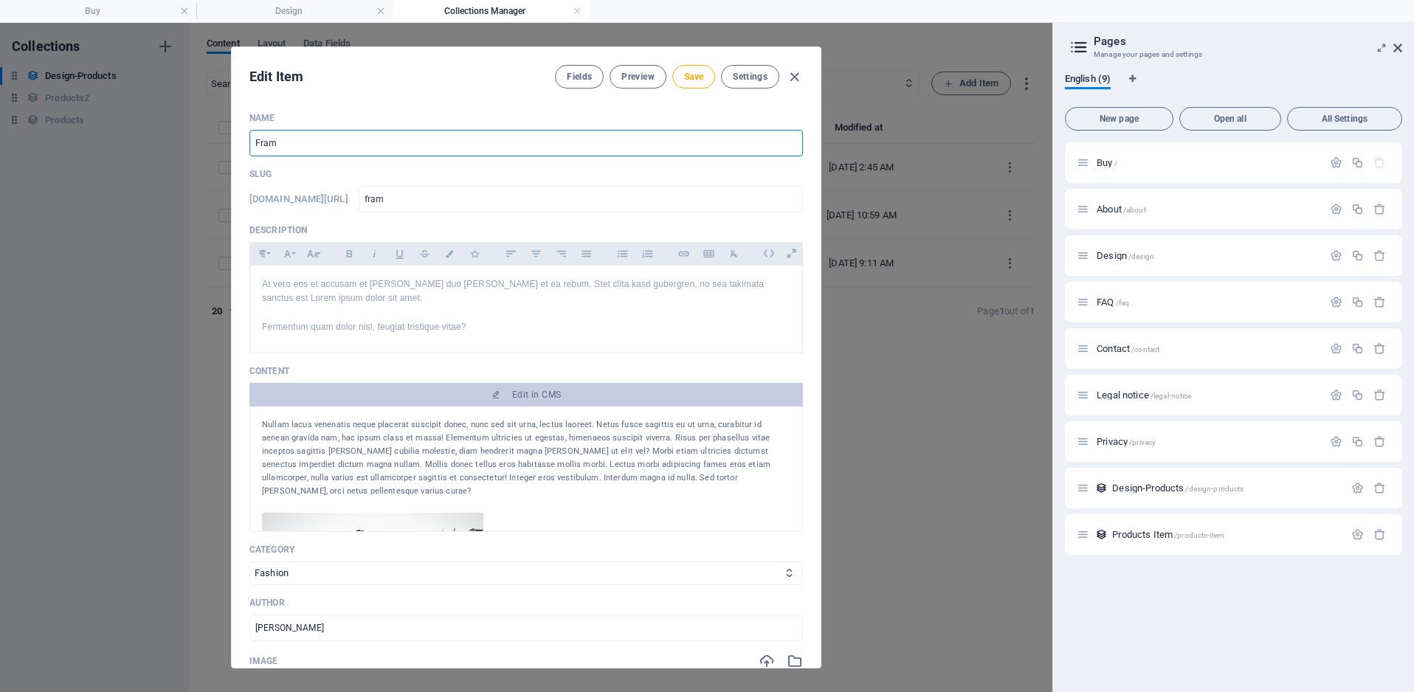
type input "frame"
type input "Frame P"
type input "frame-p"
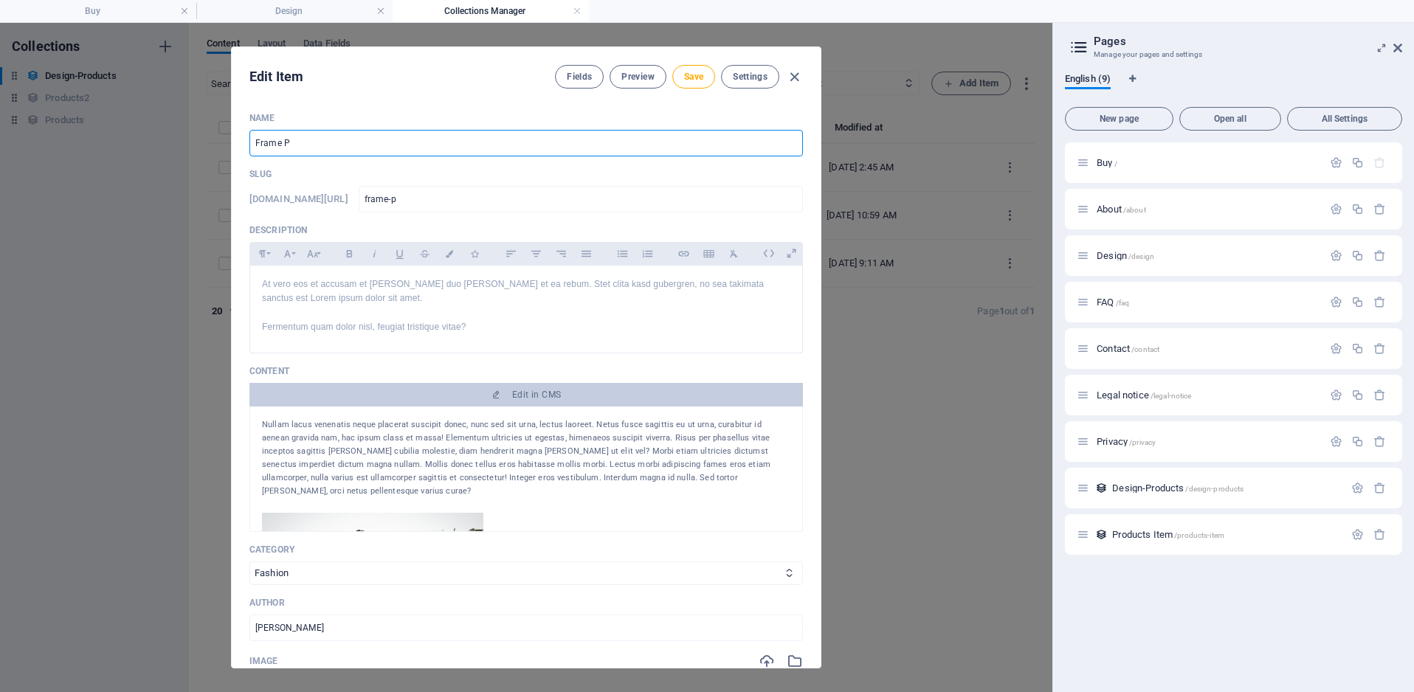
type input "Frame Pr"
type input "frame-pr"
type input "Frame Pra"
type input "frame-pra"
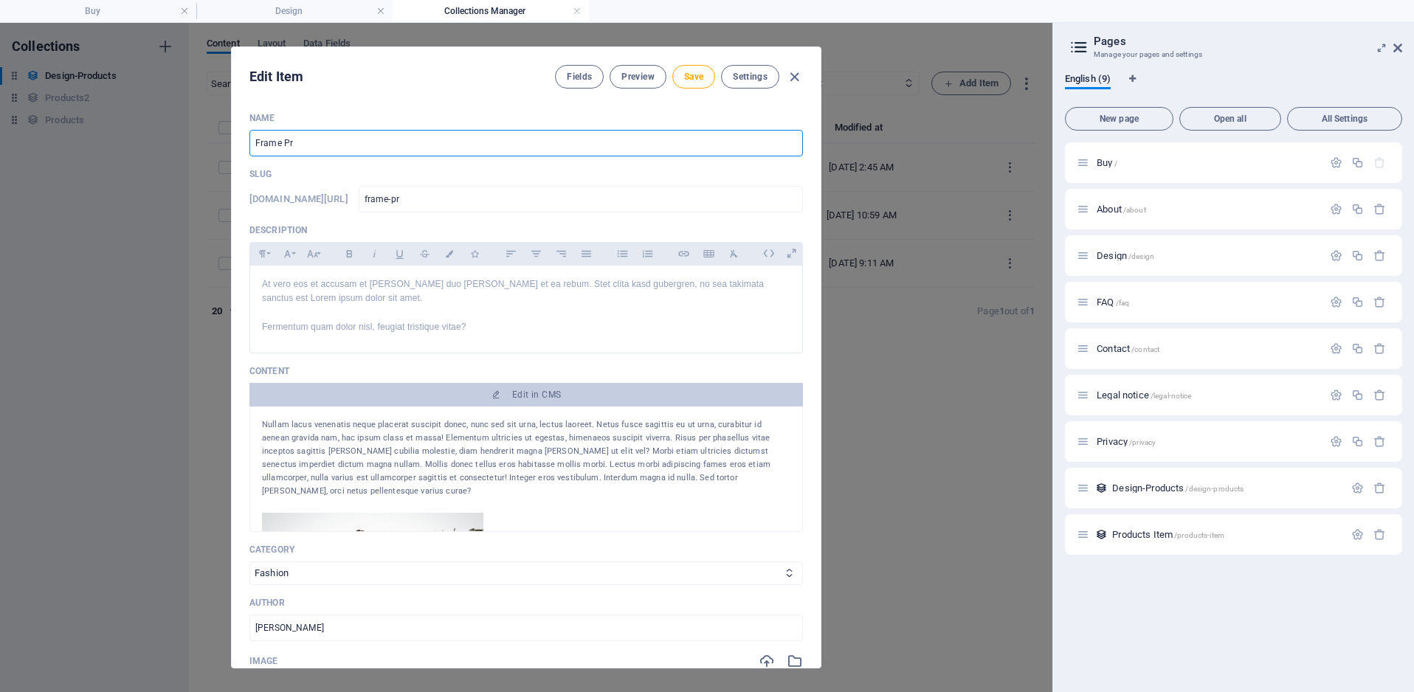
type input "frame-pra"
type input "Frame Prat"
type input "frame-prat"
type input "Frame Prati"
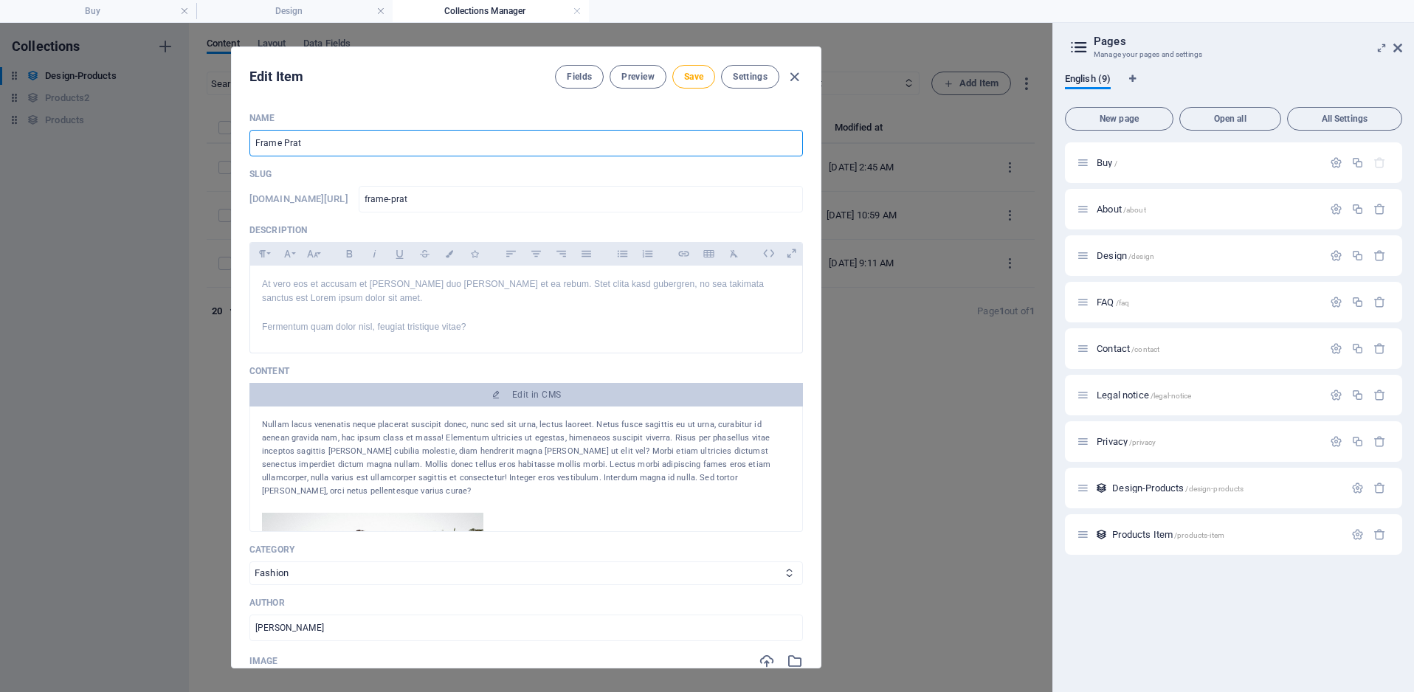
type input "frame-prati"
type input "Frame [PERSON_NAME]"
type input "frame-[PERSON_NAME]"
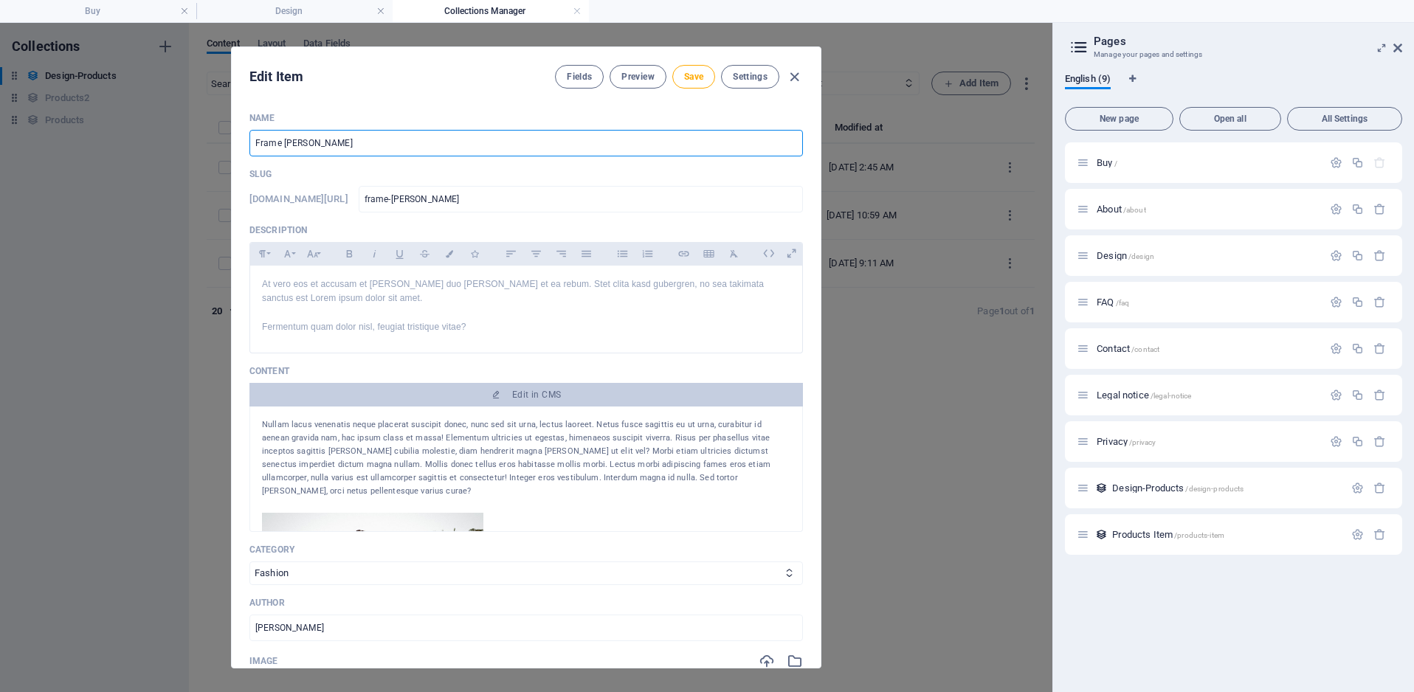
type input "Frame Pratiko"
type input "frame-pratiko"
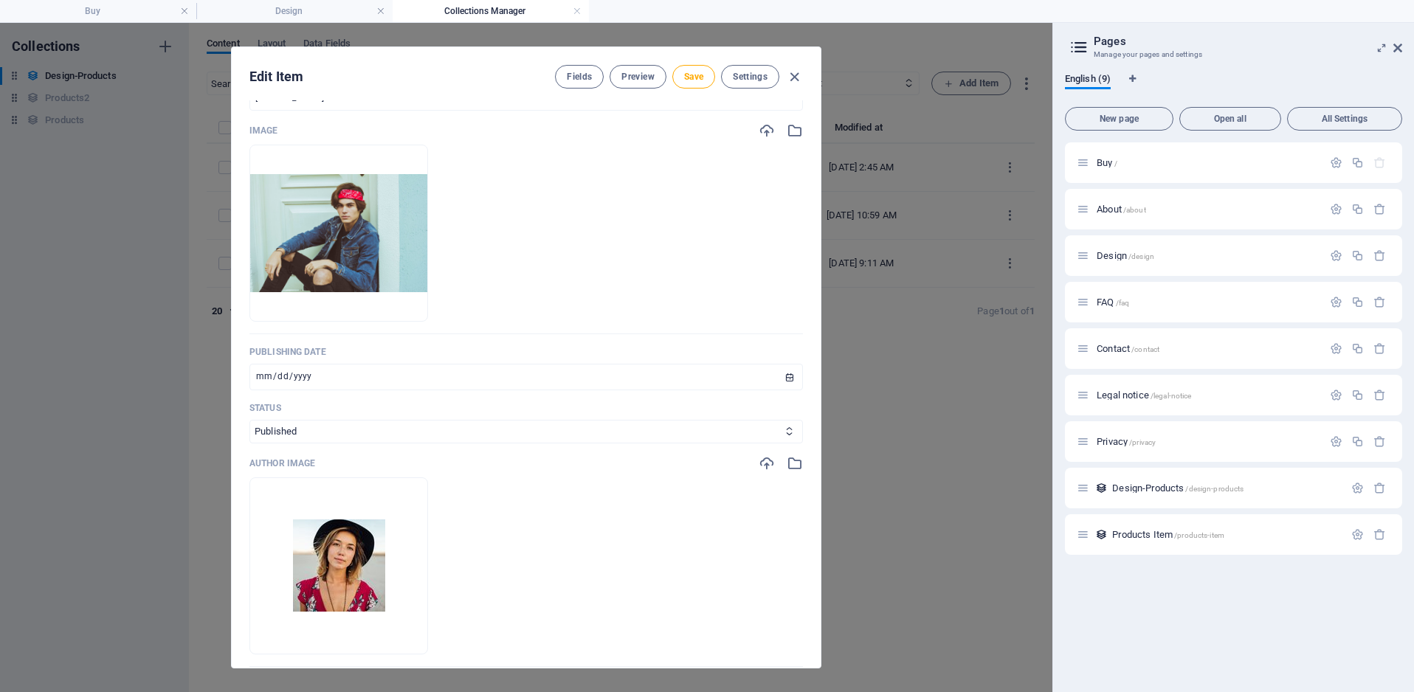
scroll to position [525, 0]
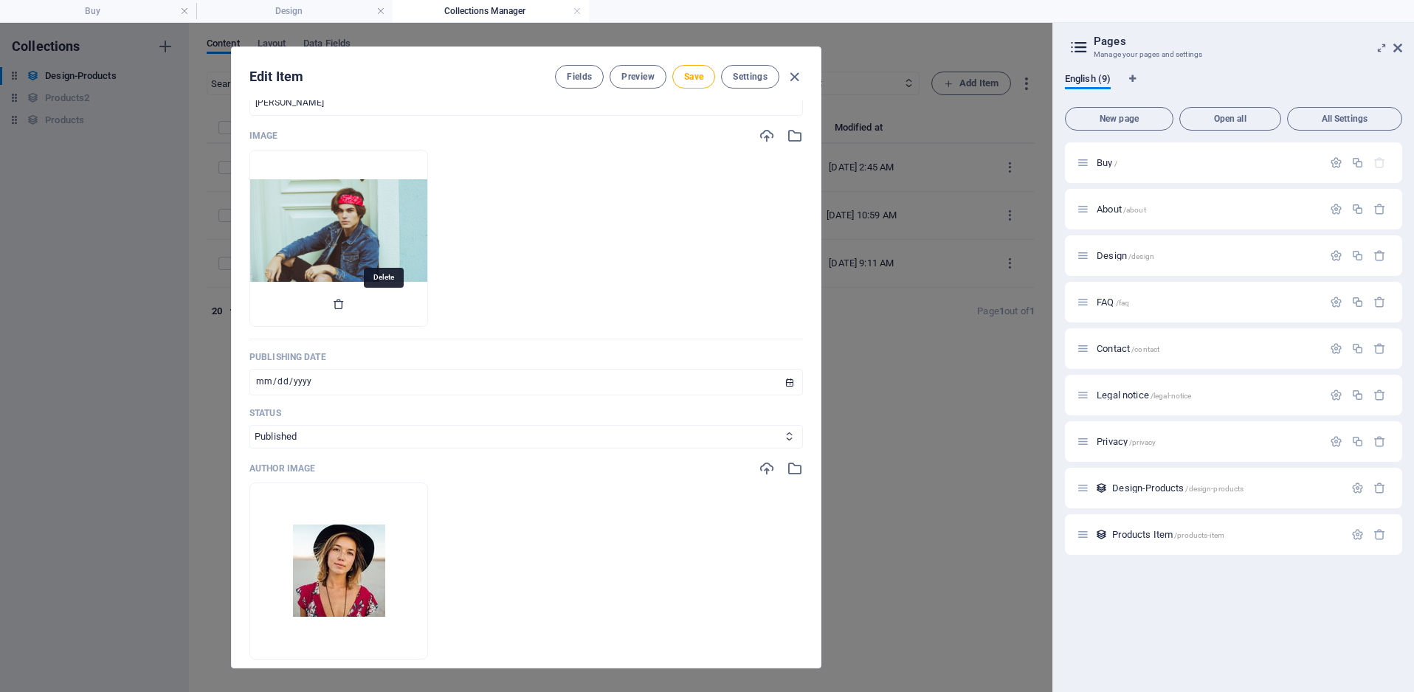
type input "Frame Pratiko"
click at [345, 306] on icon "button" at bounding box center [339, 304] width 12 height 12
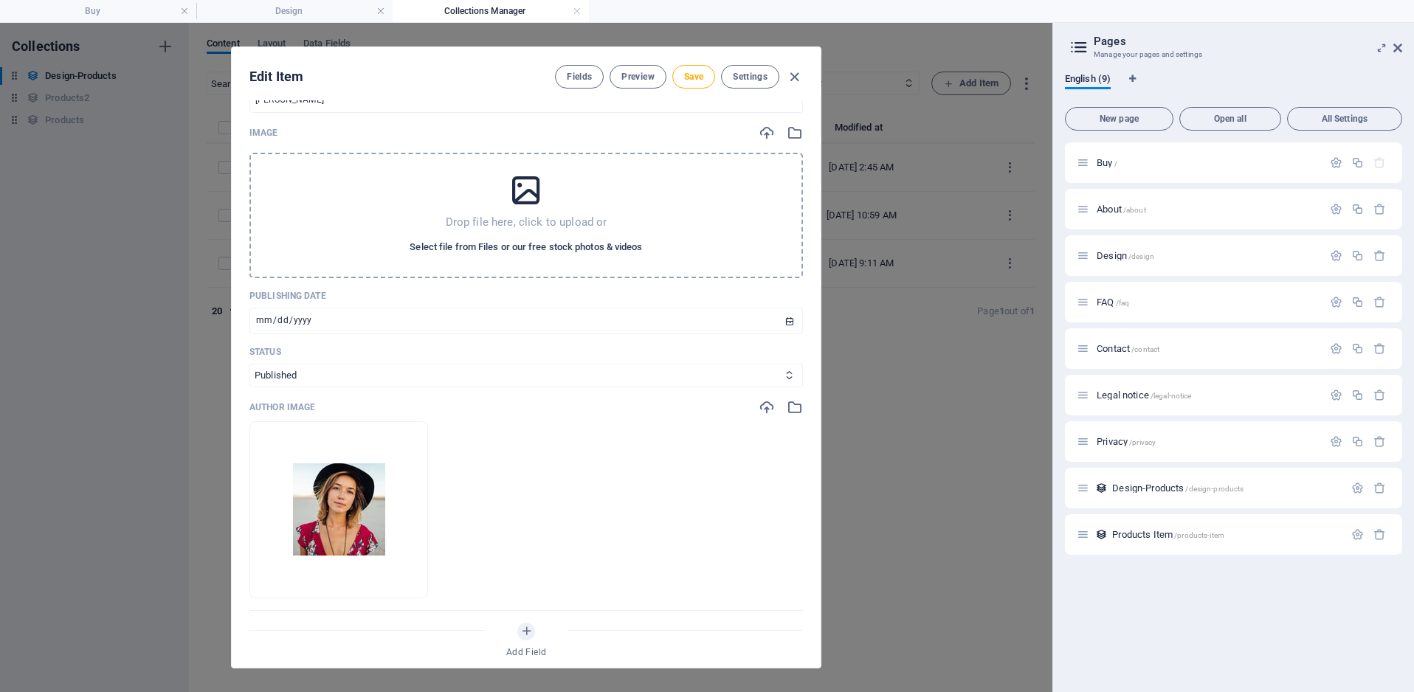
click at [514, 254] on span "Select file from Files or our free stock photos & videos" at bounding box center [526, 247] width 232 height 18
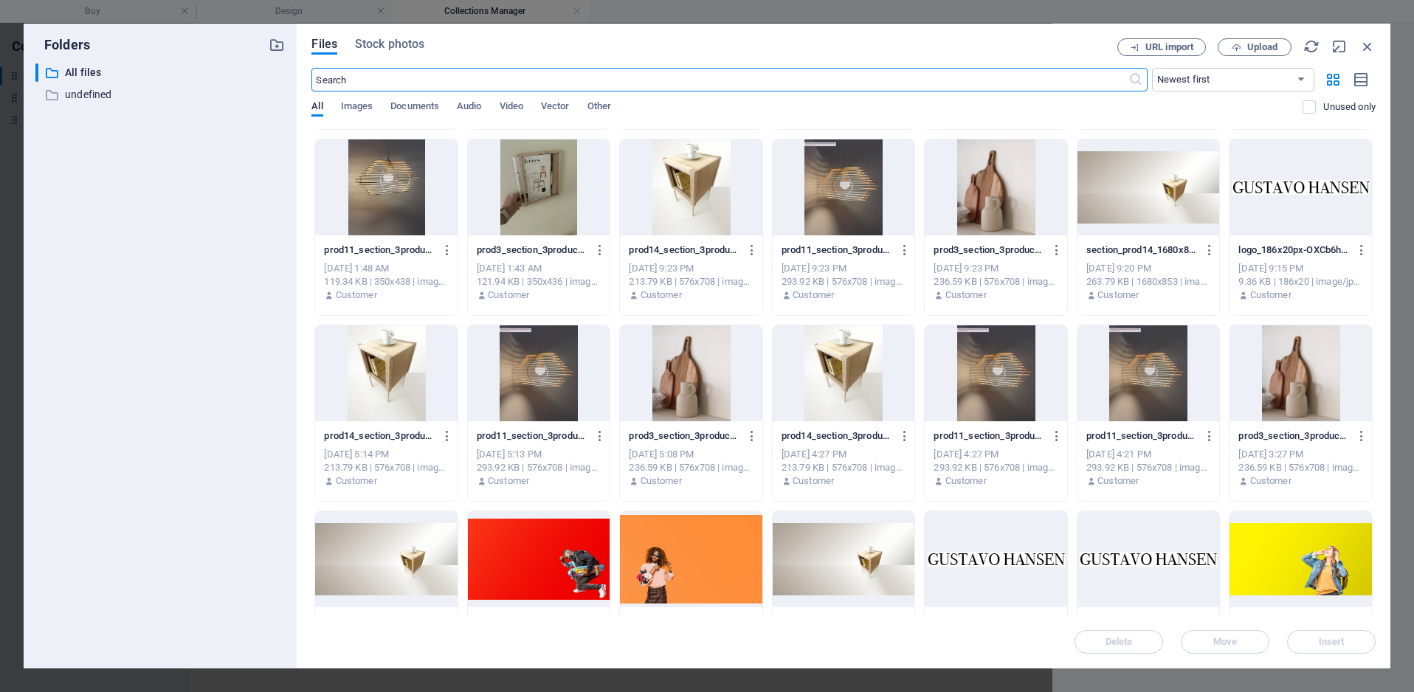
scroll to position [920, 0]
click at [551, 210] on div at bounding box center [539, 187] width 142 height 96
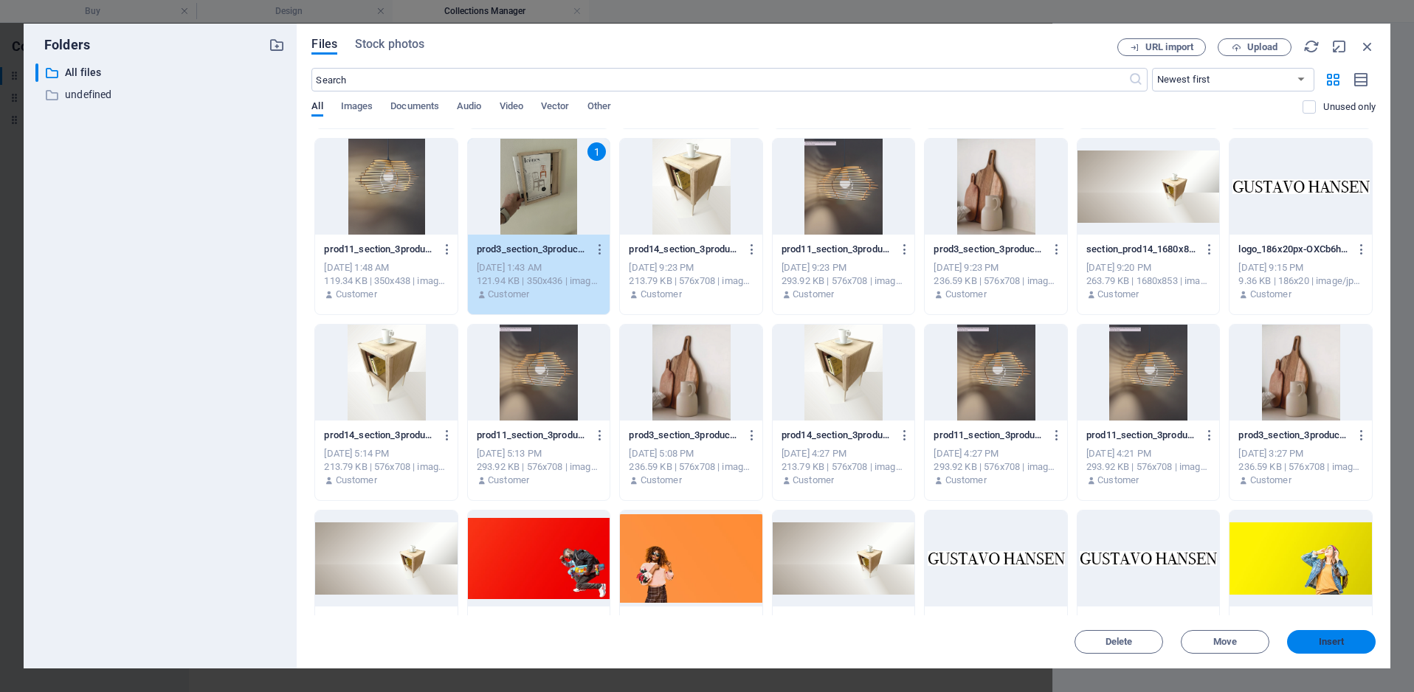
click at [1344, 648] on button "Insert" at bounding box center [1331, 642] width 89 height 24
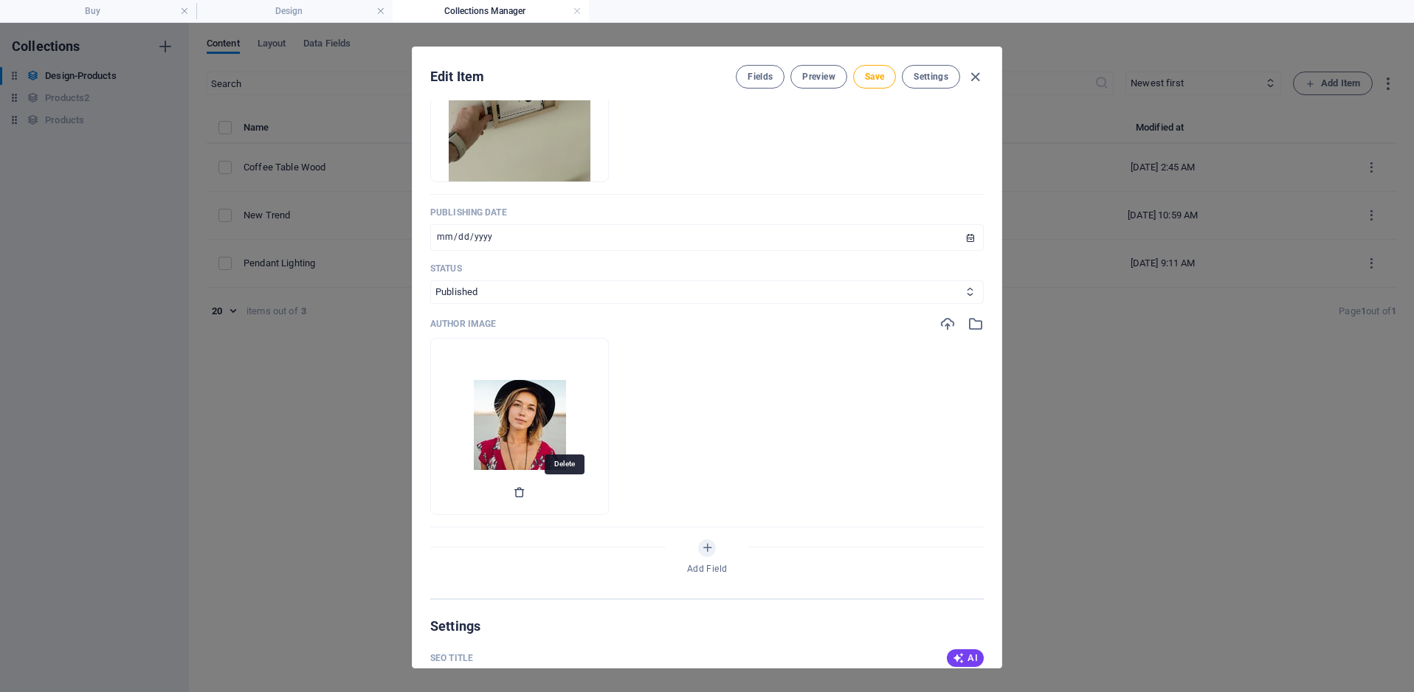
scroll to position [672, 0]
click at [525, 492] on icon "button" at bounding box center [520, 491] width 12 height 12
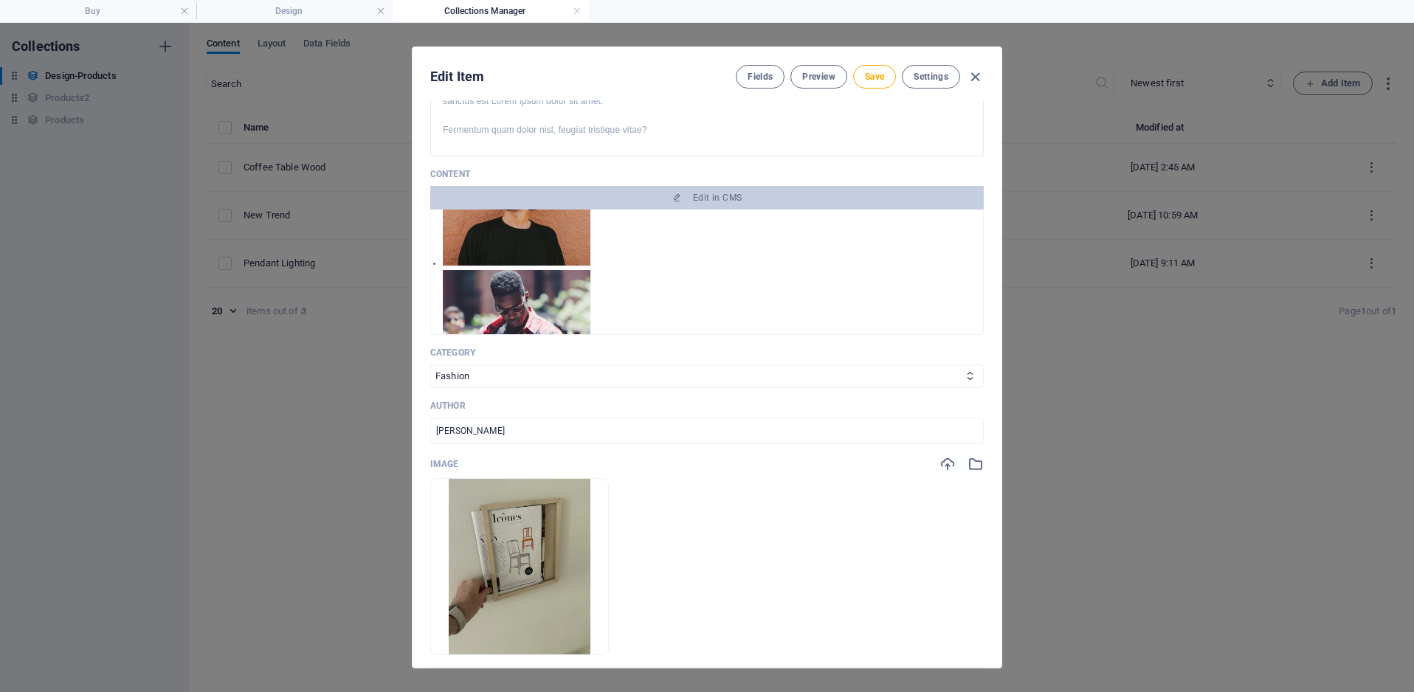
scroll to position [198, 0]
drag, startPoint x: 487, startPoint y: 433, endPoint x: 412, endPoint y: 431, distance: 75.3
click at [413, 431] on div "Name Frame [PERSON_NAME] ​ Slug [DOMAIN_NAME][URL] frame-pratiko ​ Description …" at bounding box center [707, 384] width 589 height 568
click at [966, 373] on icon at bounding box center [970, 375] width 10 height 10
click at [968, 375] on icon at bounding box center [970, 375] width 10 height 10
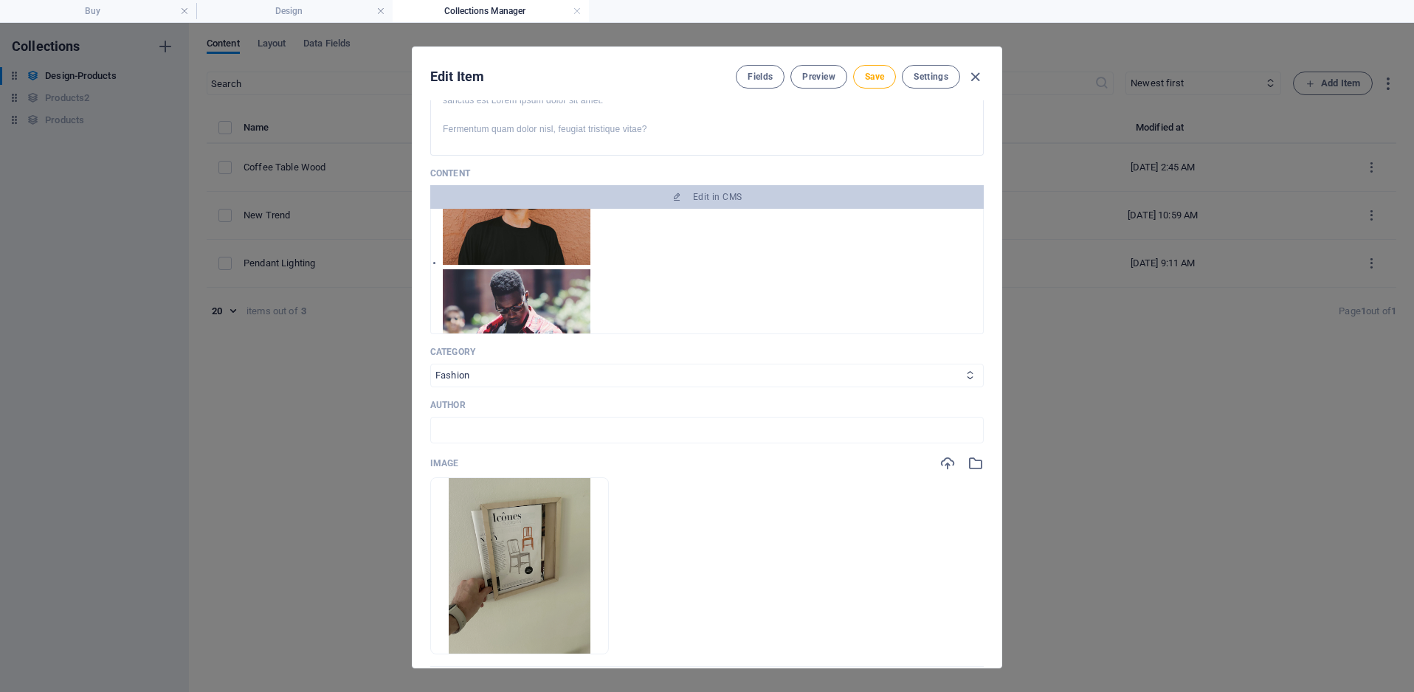
click at [880, 384] on select "Category 1 Category 2 Fashion Lifestyle" at bounding box center [707, 376] width 554 height 24
select select "Category 1"
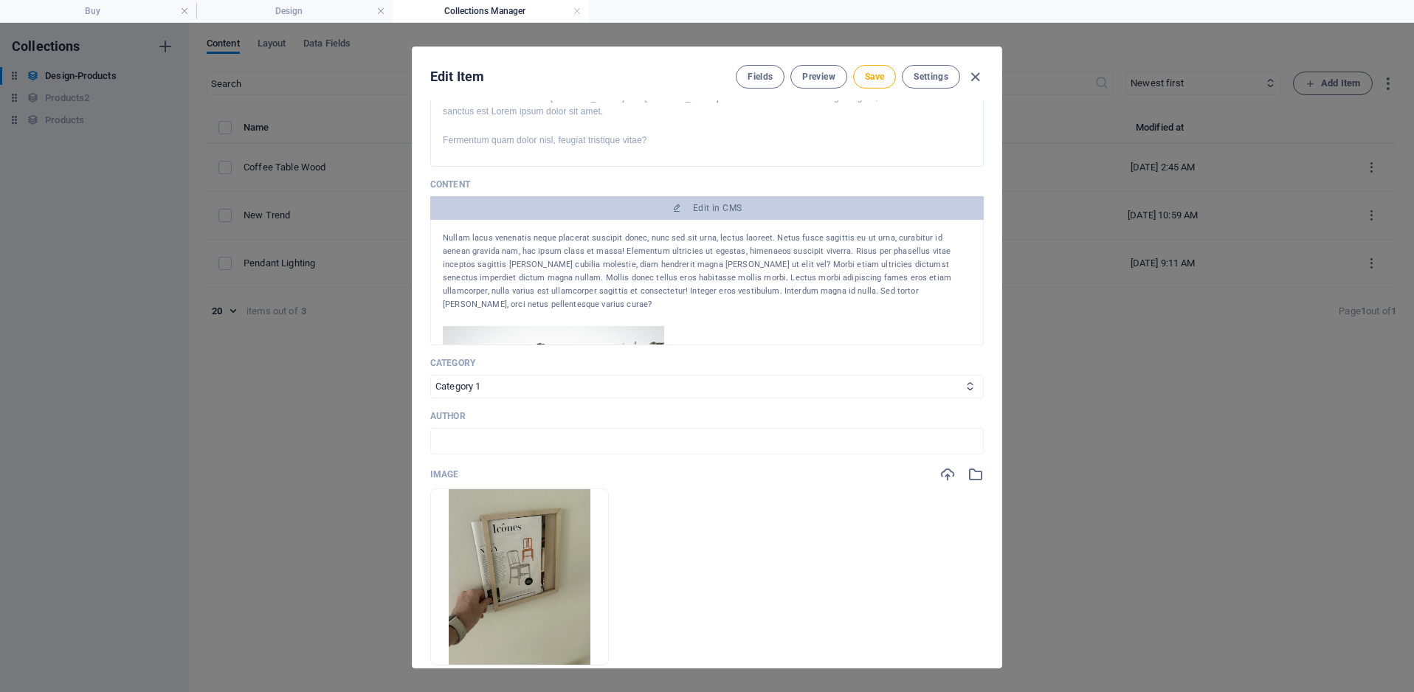
scroll to position [0, 0]
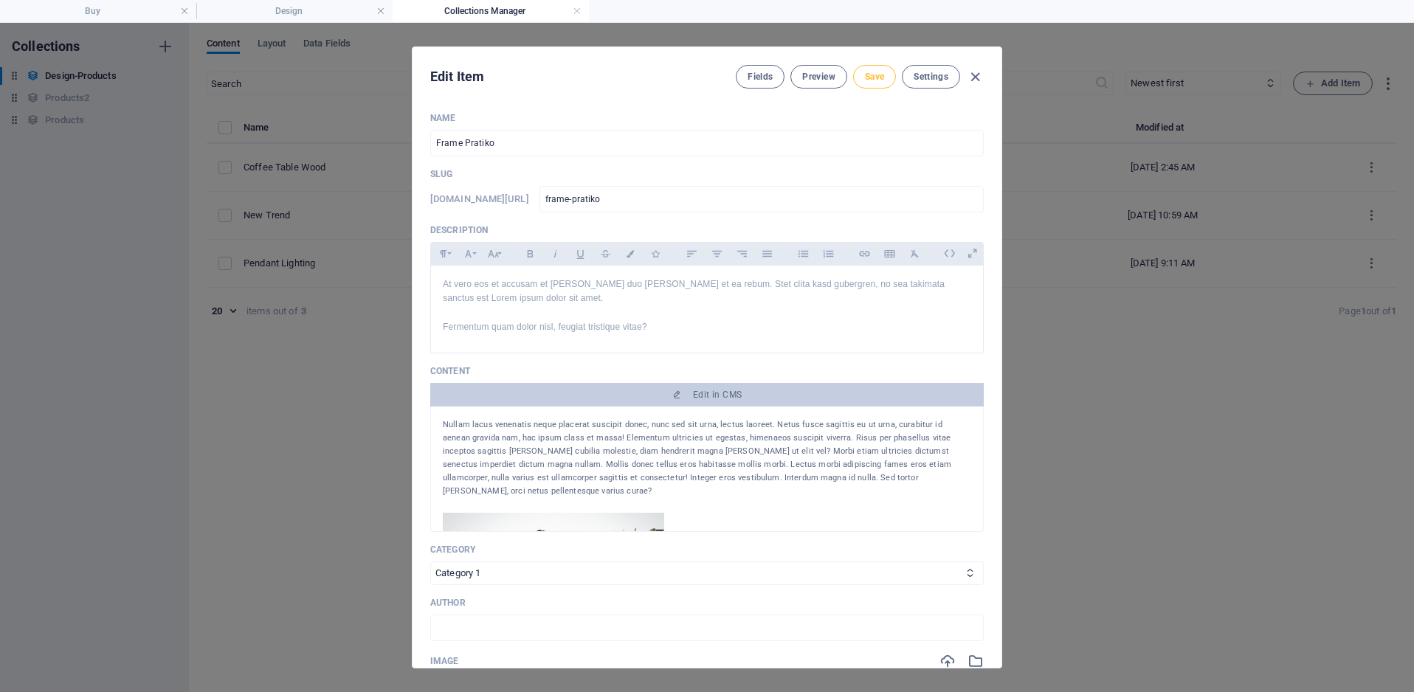
click at [878, 79] on span "Save" at bounding box center [874, 77] width 19 height 12
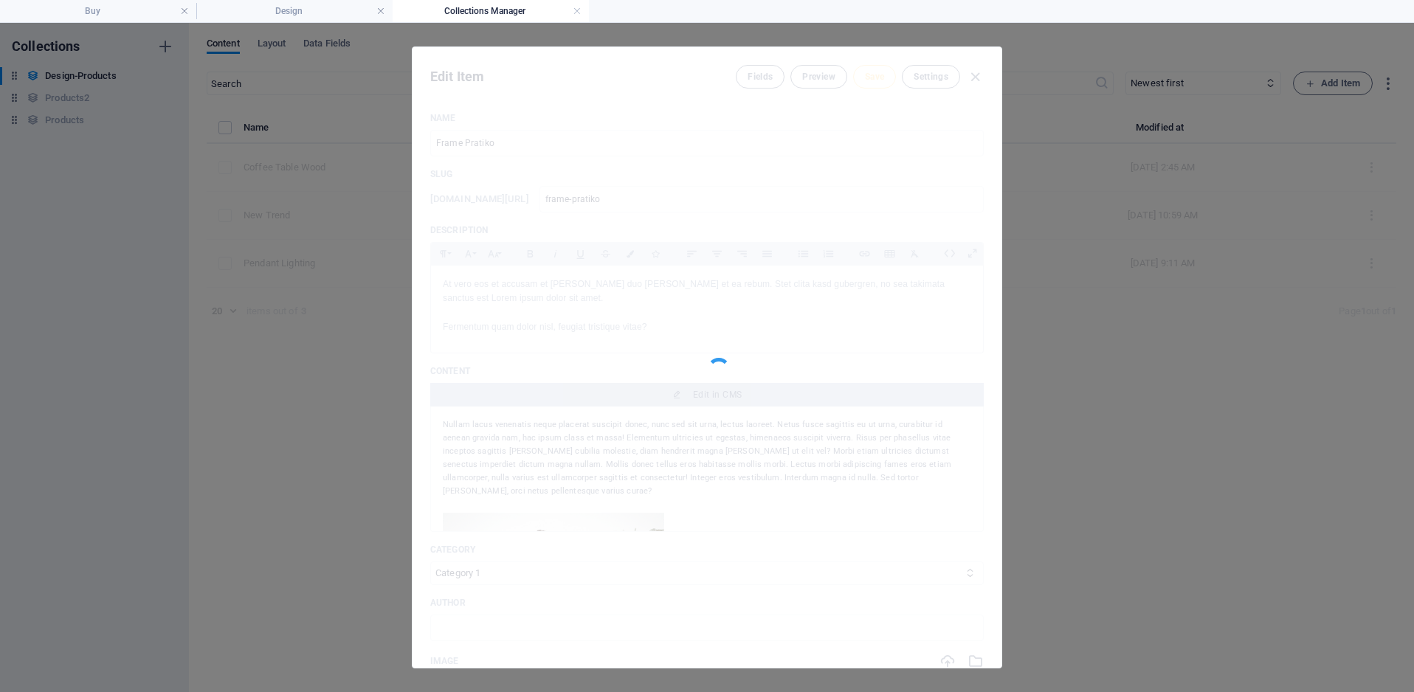
type input "frame-pratiko"
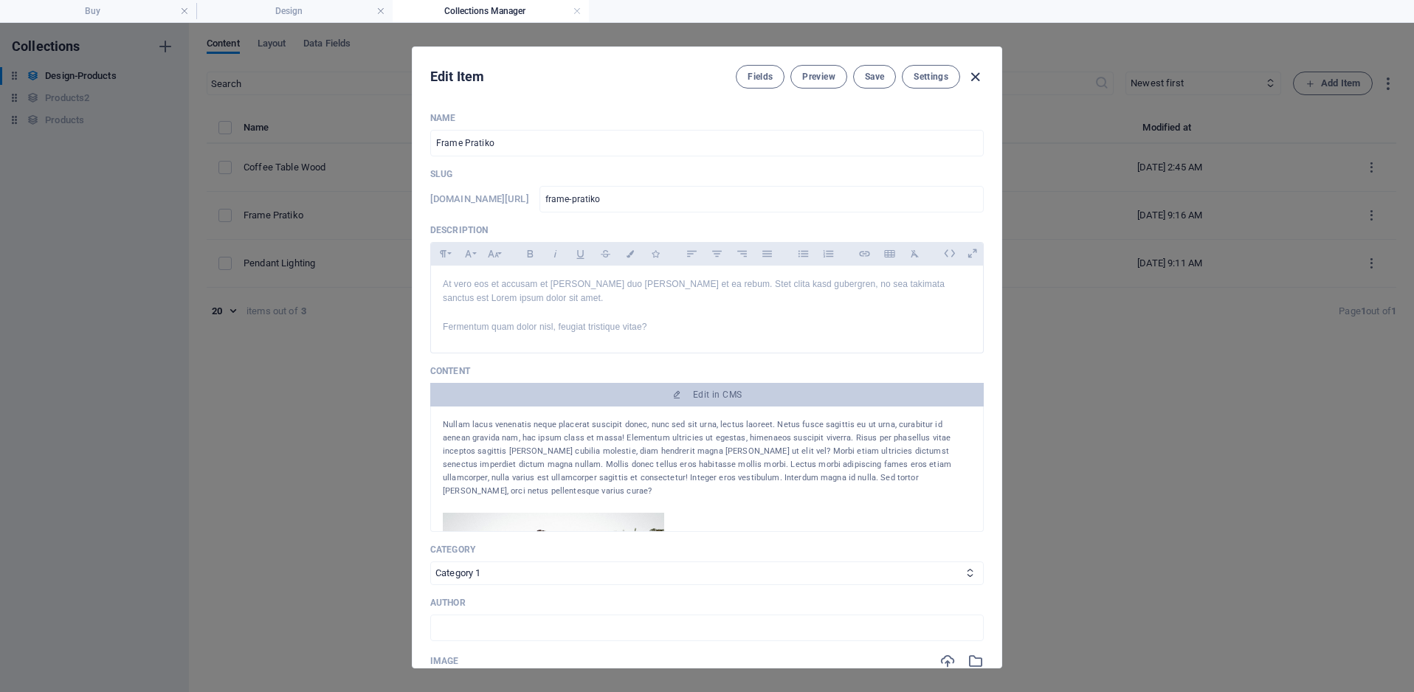
click at [976, 77] on icon "button" at bounding box center [975, 77] width 17 height 17
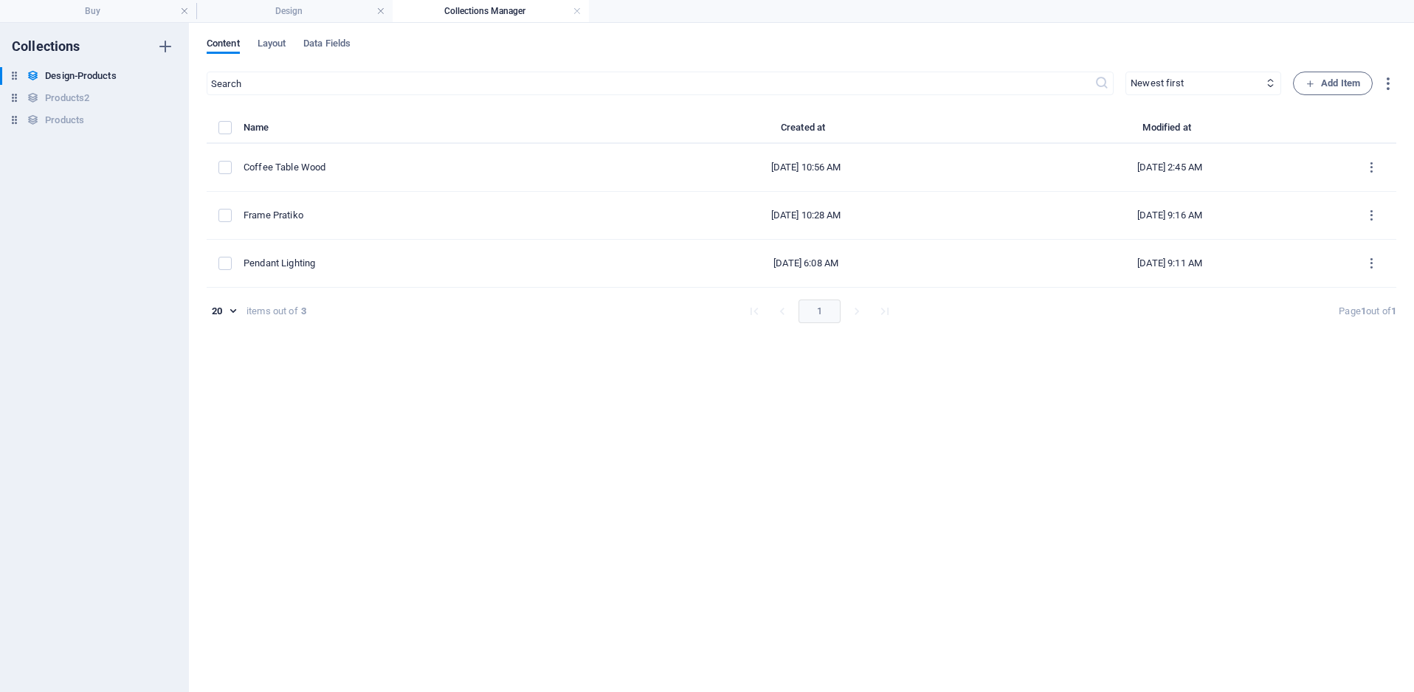
type input "[DATE]"
type input "frame-pratiko"
click at [576, 14] on link at bounding box center [577, 11] width 9 height 14
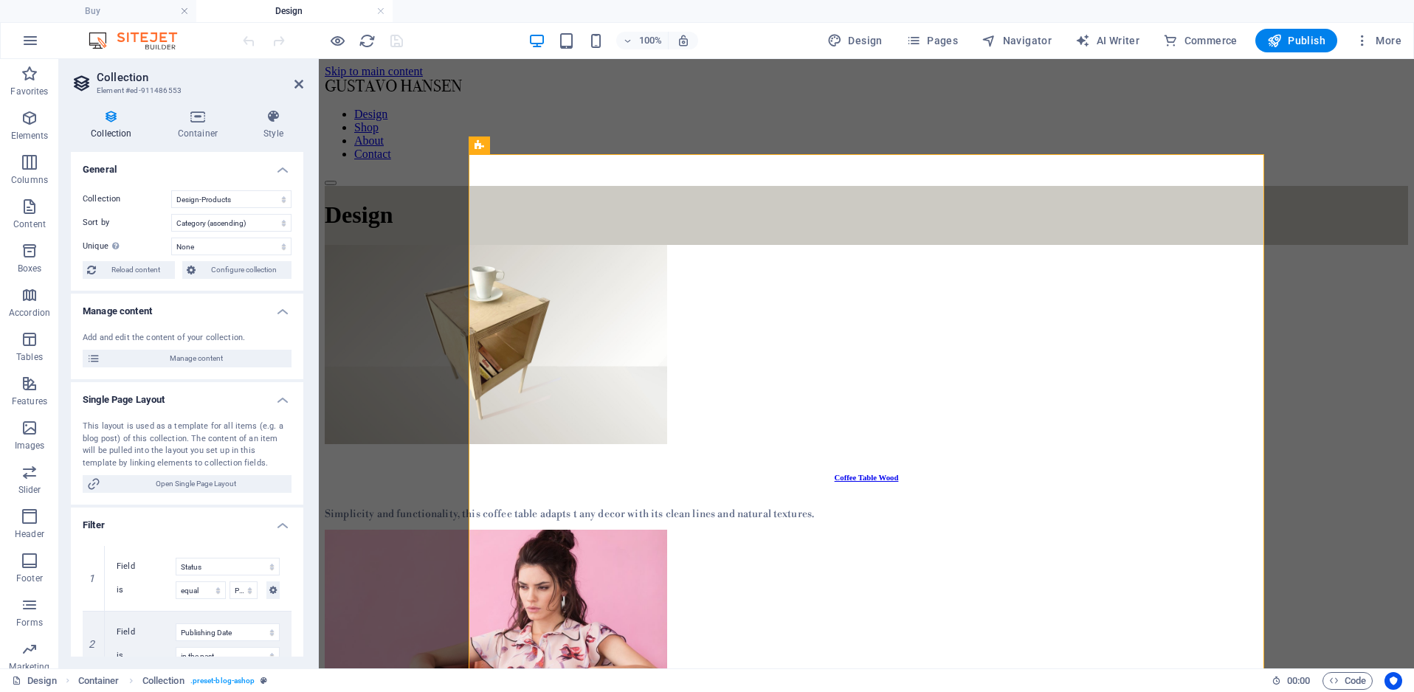
scroll to position [294, 0]
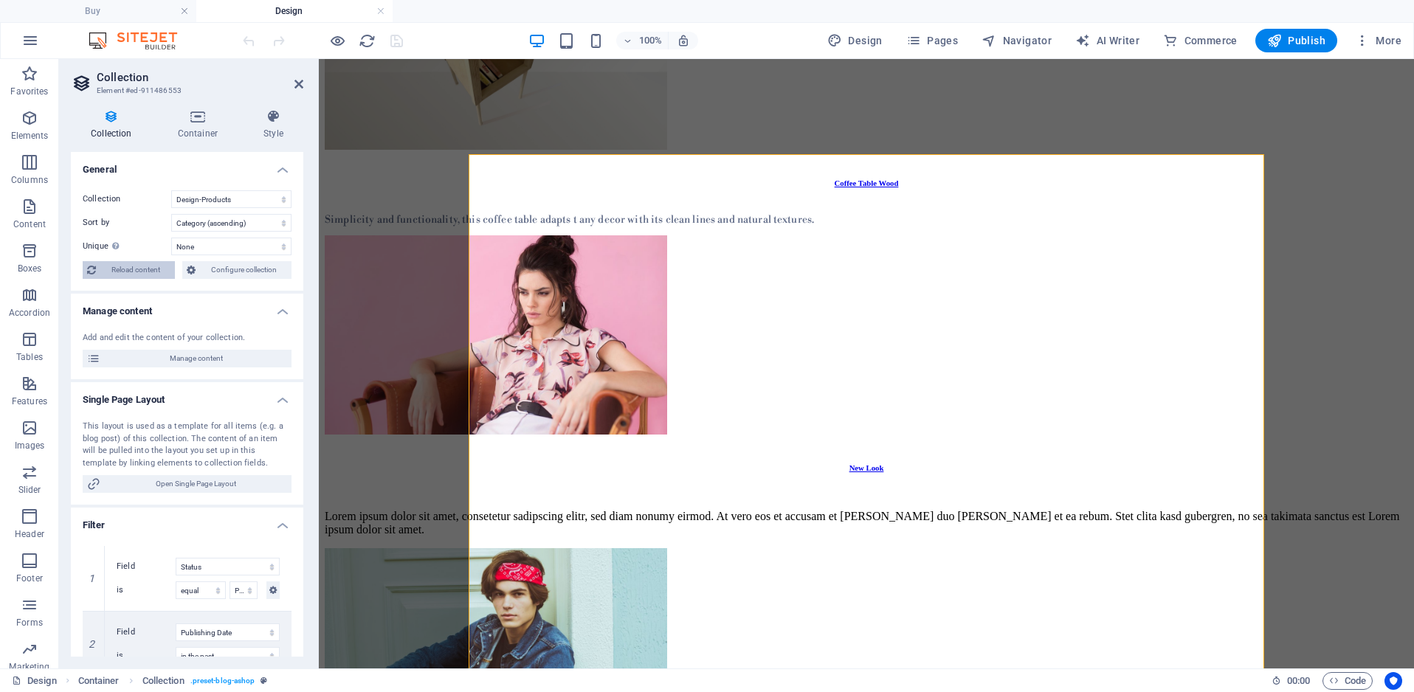
click at [145, 275] on span "Reload content" at bounding box center [135, 270] width 70 height 18
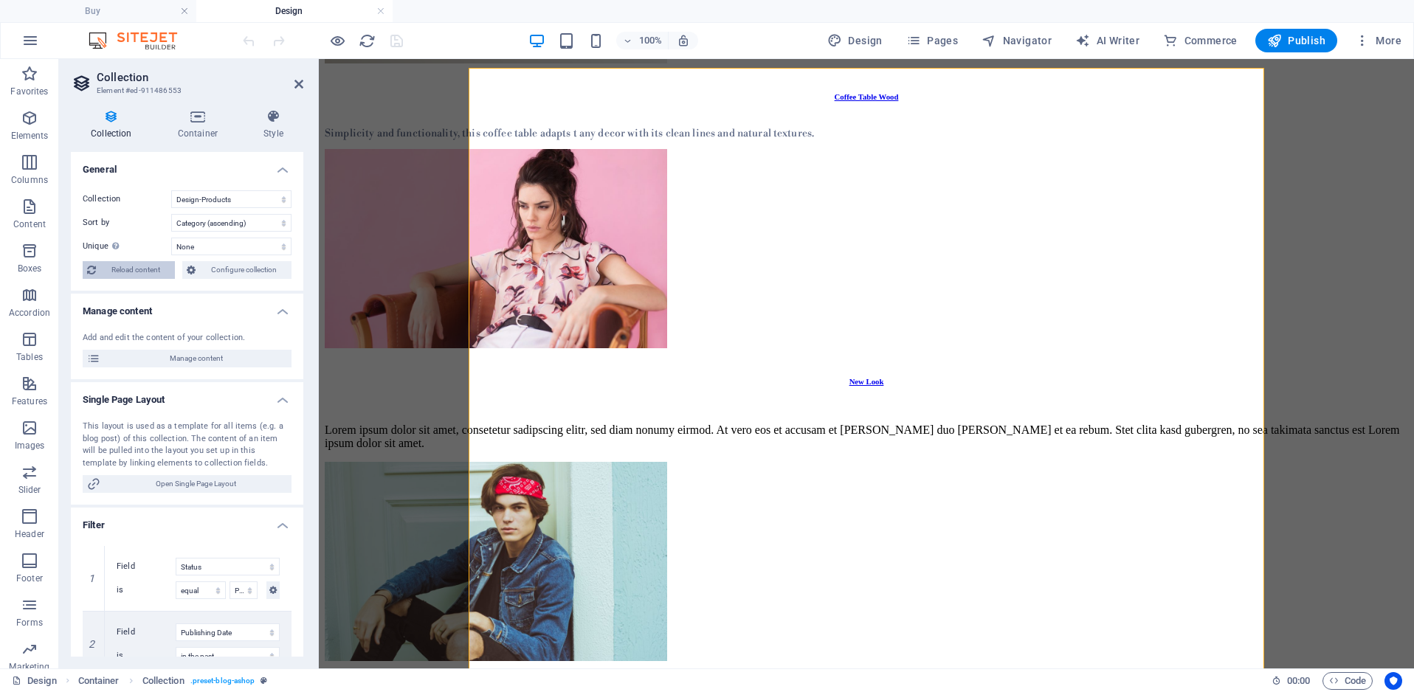
select select "columns.category_ASC"
select select "columns.status"
select select "columns.publishing_date"
select select "past"
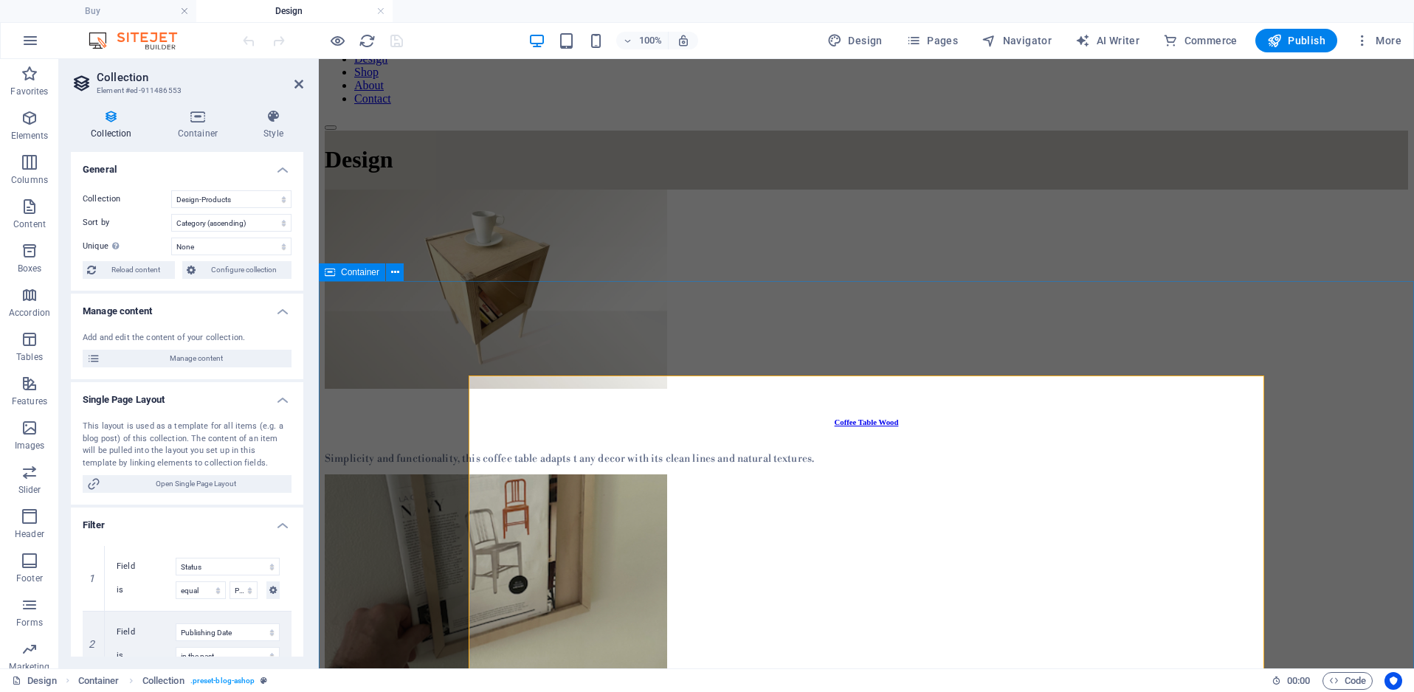
scroll to position [0, 0]
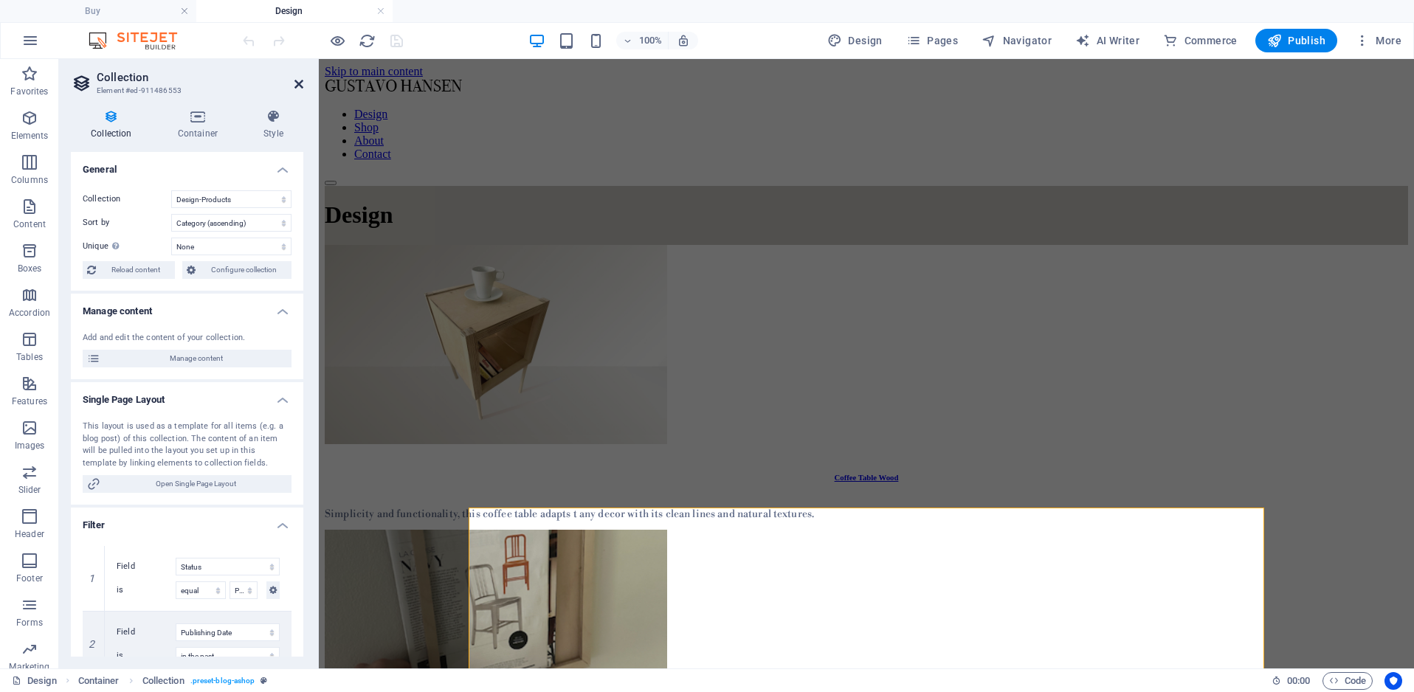
click at [300, 83] on icon at bounding box center [298, 84] width 9 height 12
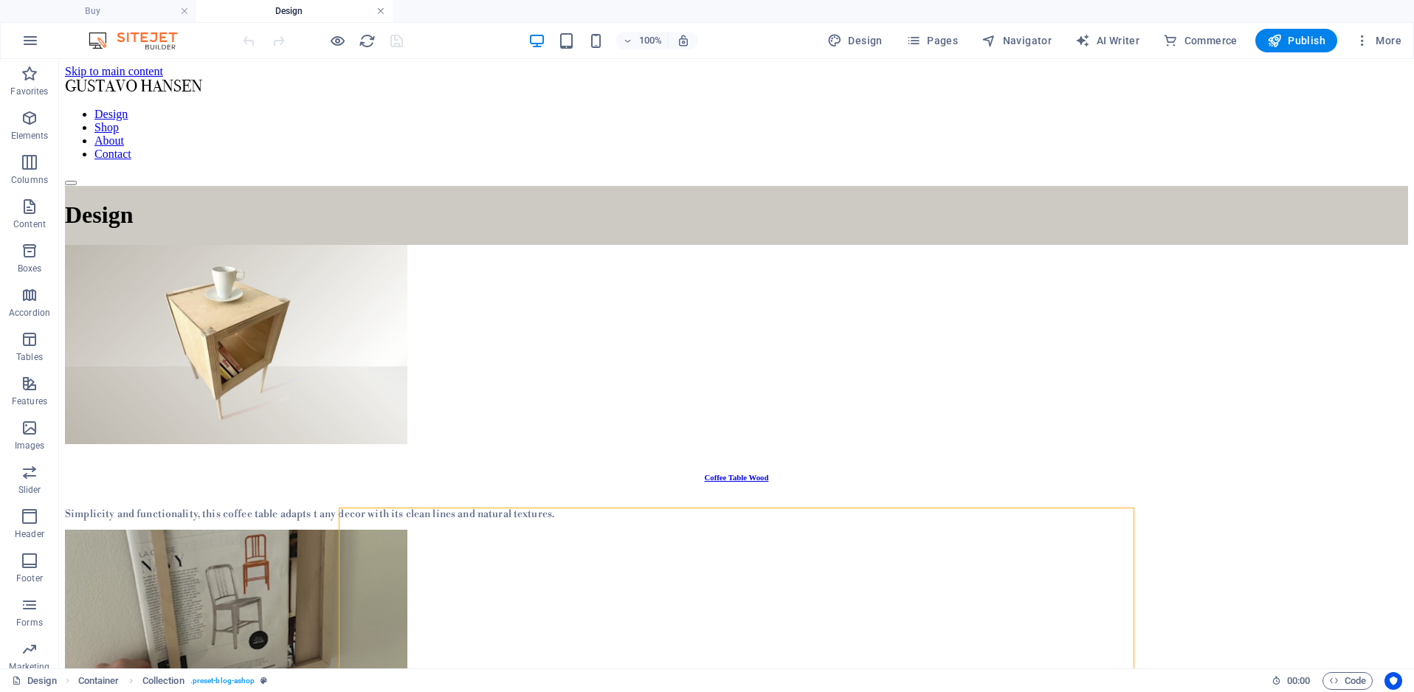
click at [384, 11] on link at bounding box center [380, 11] width 9 height 14
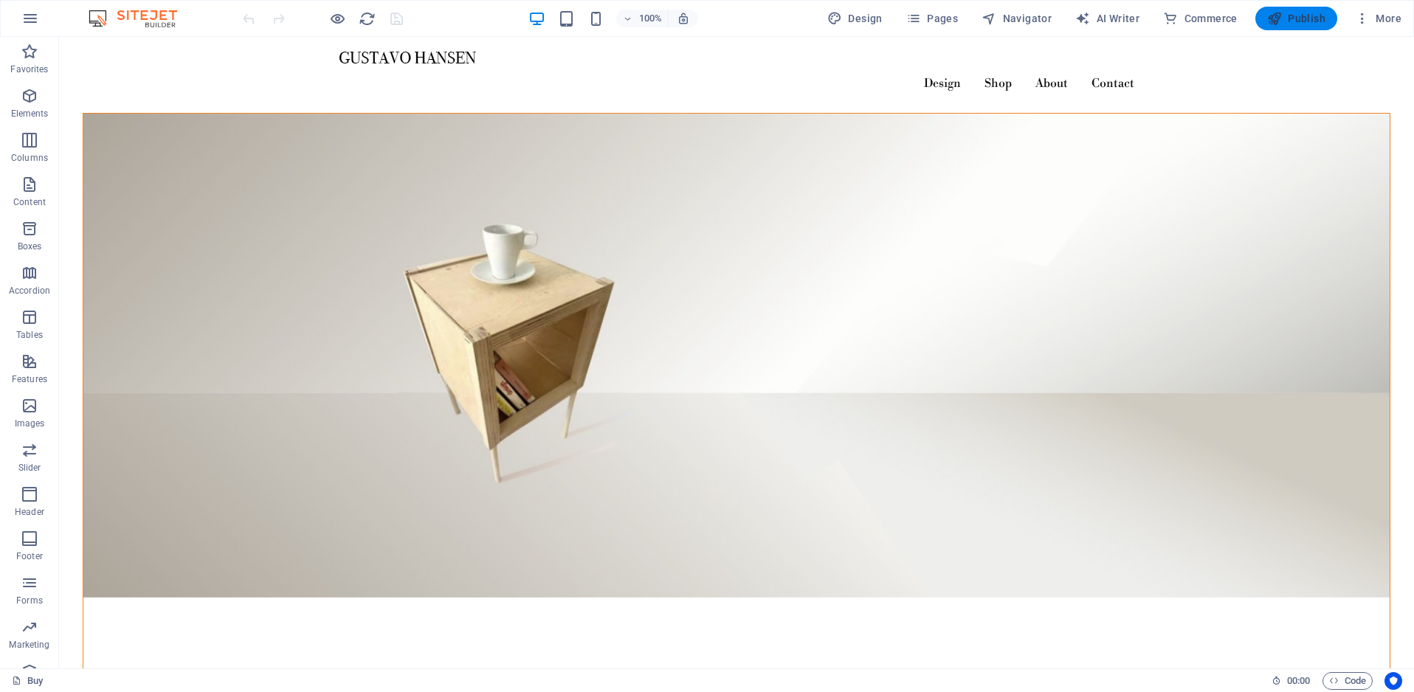
click at [1299, 18] on span "Publish" at bounding box center [1296, 18] width 58 height 15
